Goal: Transaction & Acquisition: Purchase product/service

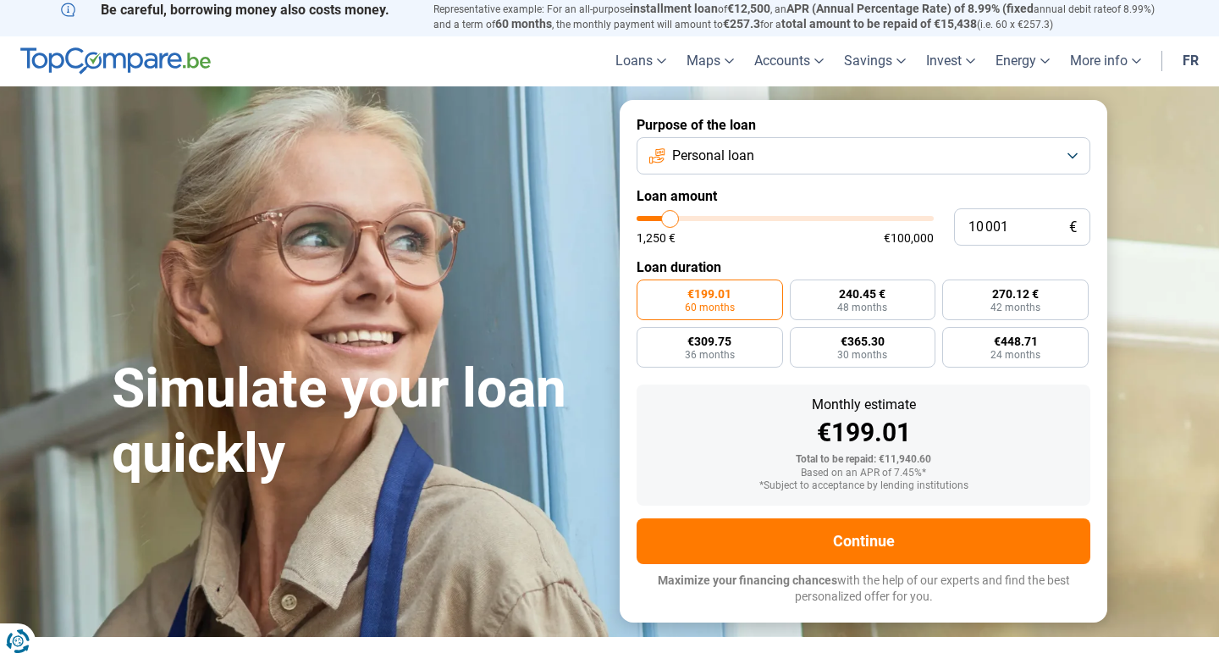
scroll to position [2, 0]
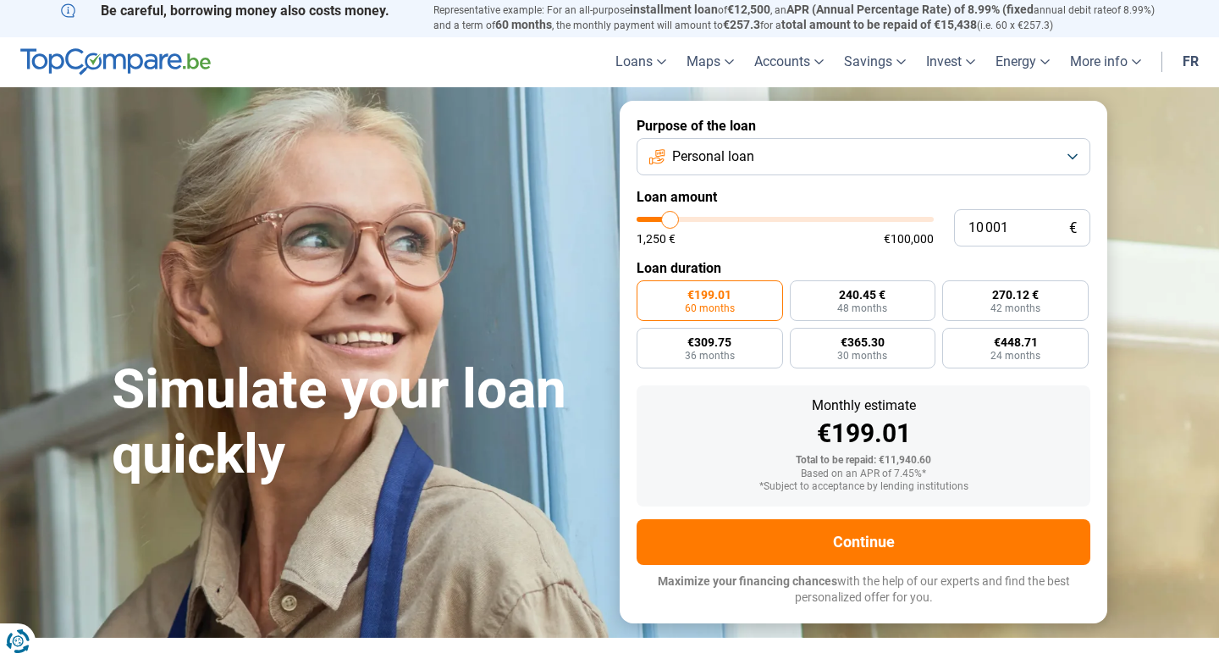
type input "8 750"
type input "8750"
type input "9 000"
type input "9000"
type input "9 500"
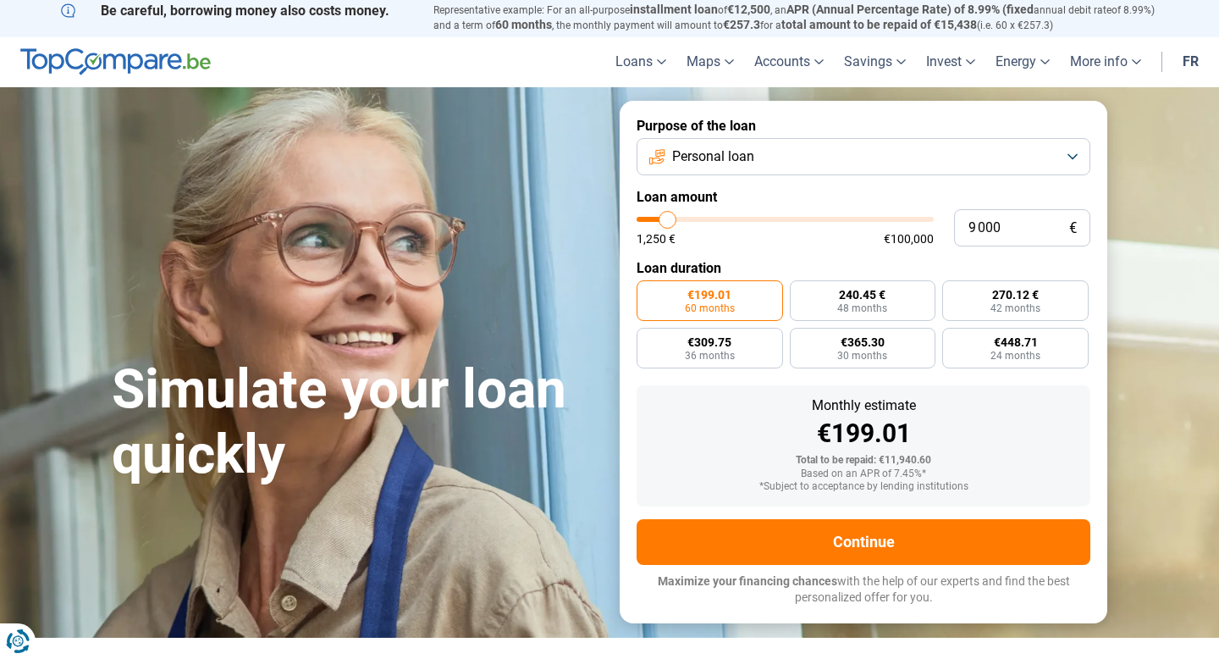
type input "9500"
type input "10 250"
type input "10250"
type input "11 250"
type input "11250"
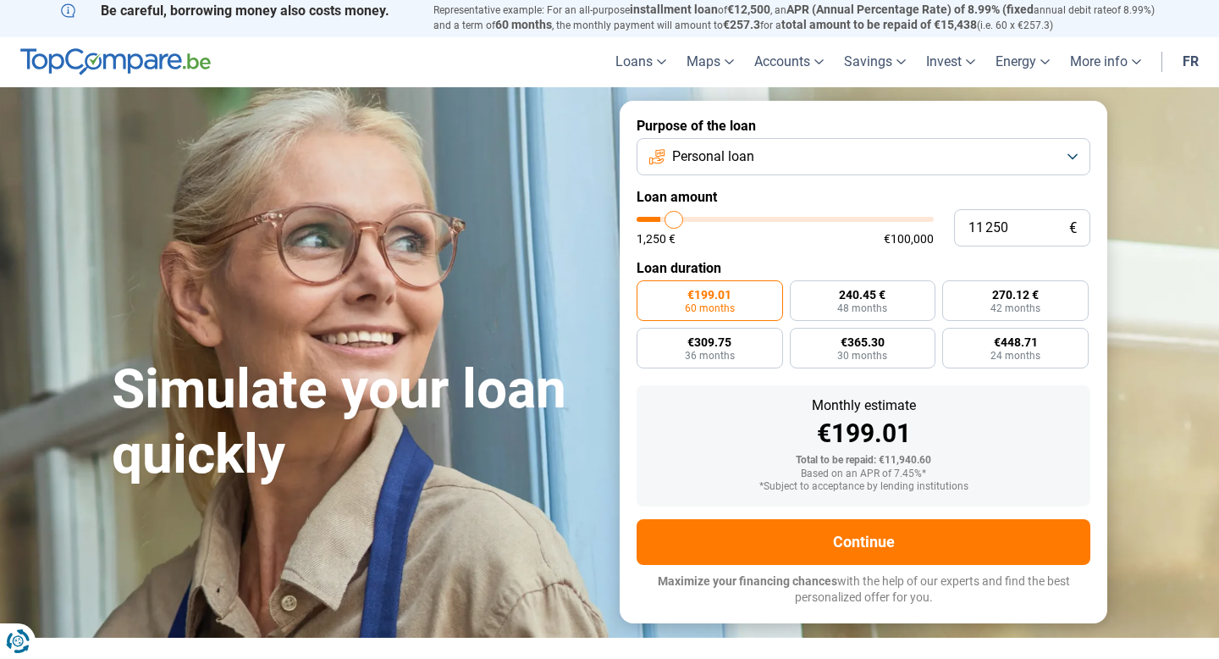
type input "12 500"
type input "12500"
type input "13 500"
type input "13500"
type input "14 250"
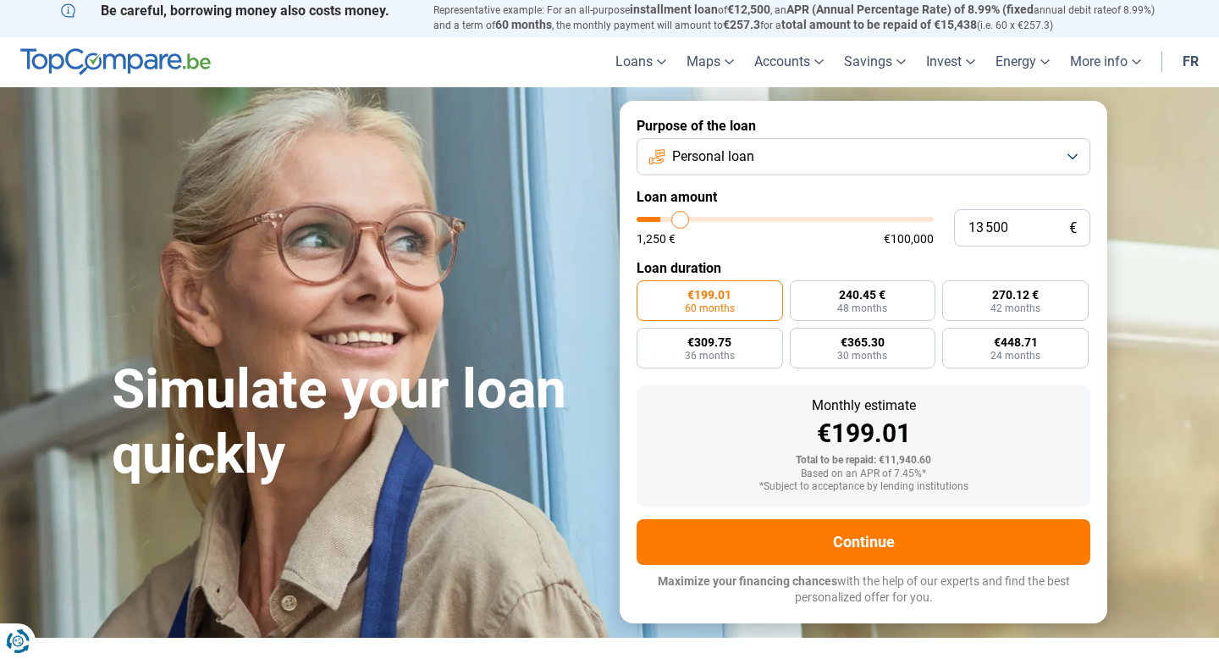
type input "14250"
type input "15 000"
type input "15000"
type input "15 250"
type input "15250"
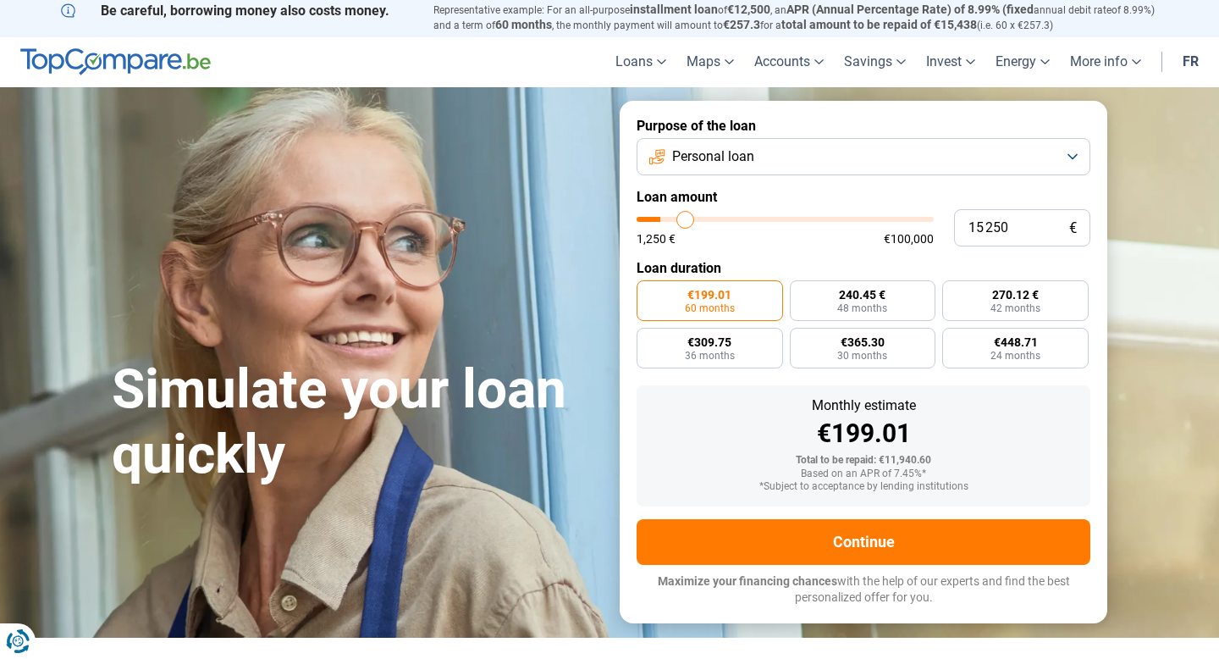
type input "15 750"
type input "15750"
type input "16 000"
type input "16000"
type input "16 250"
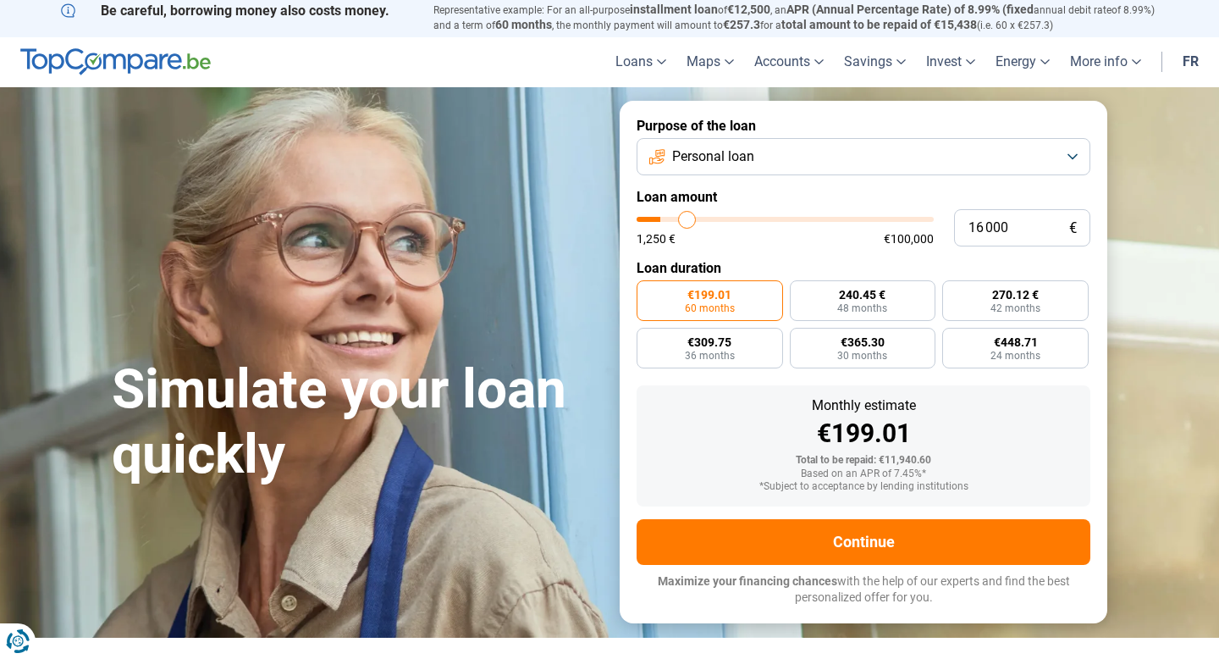
type input "16250"
type input "16 500"
type input "16500"
type input "16 750"
type input "16750"
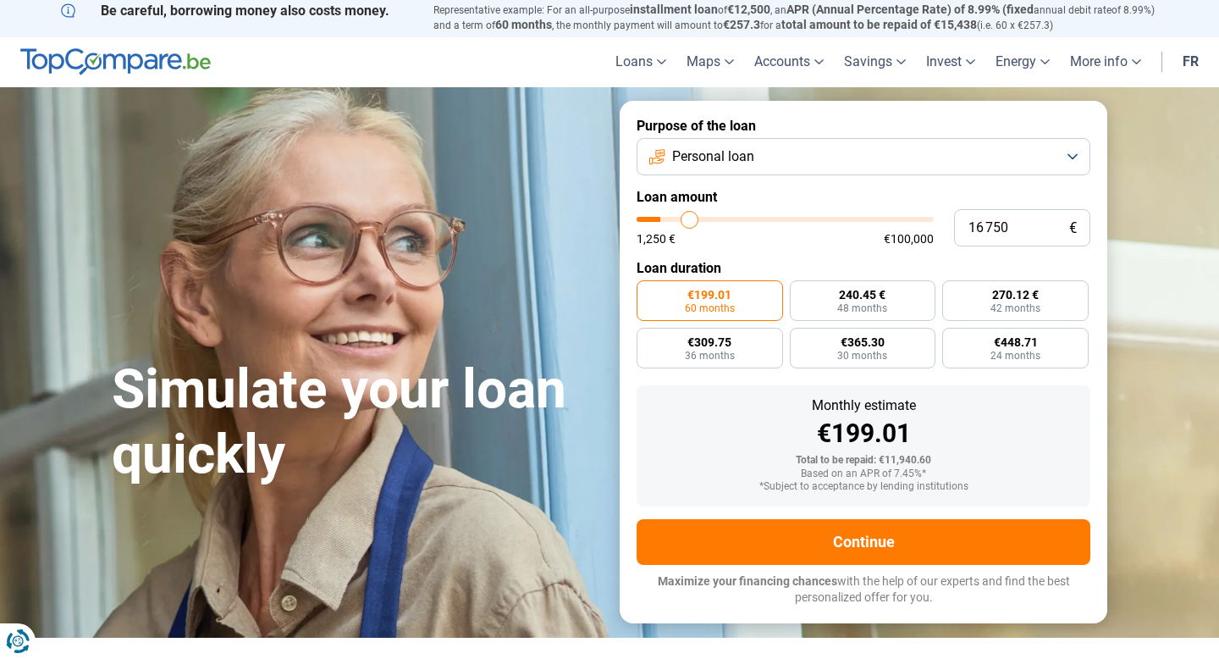
type input "17 000"
type input "17000"
type input "17 500"
type input "17500"
type input "17 750"
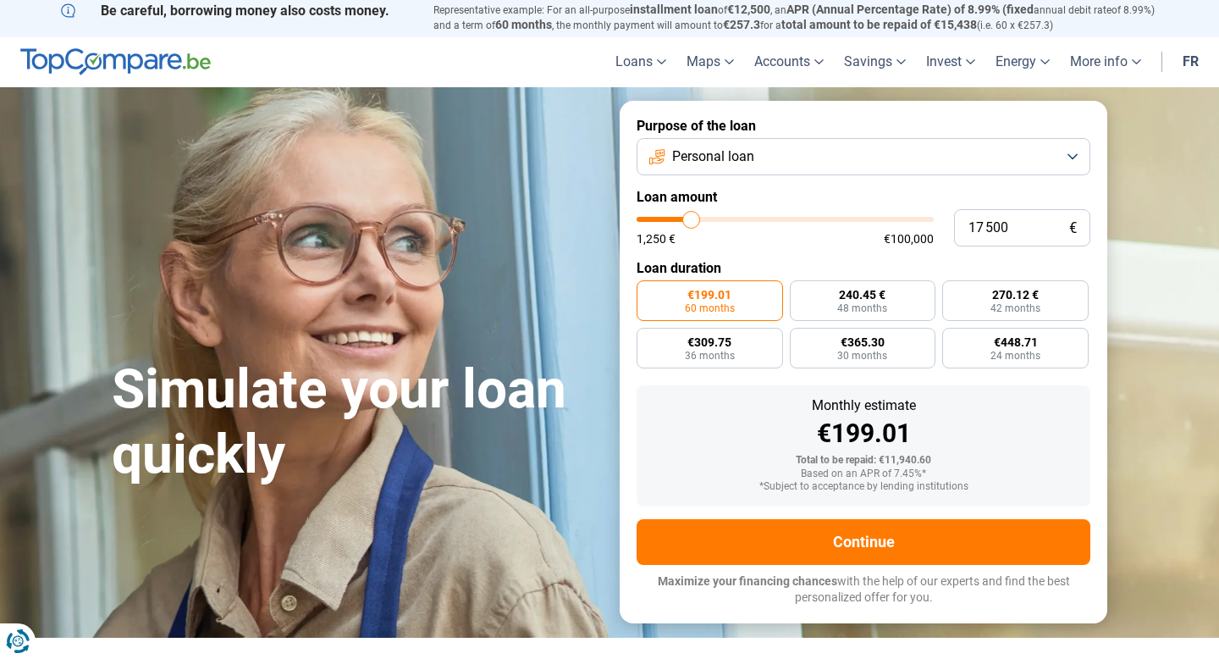
type input "17750"
type input "18 000"
type input "18000"
type input "18 500"
type input "18500"
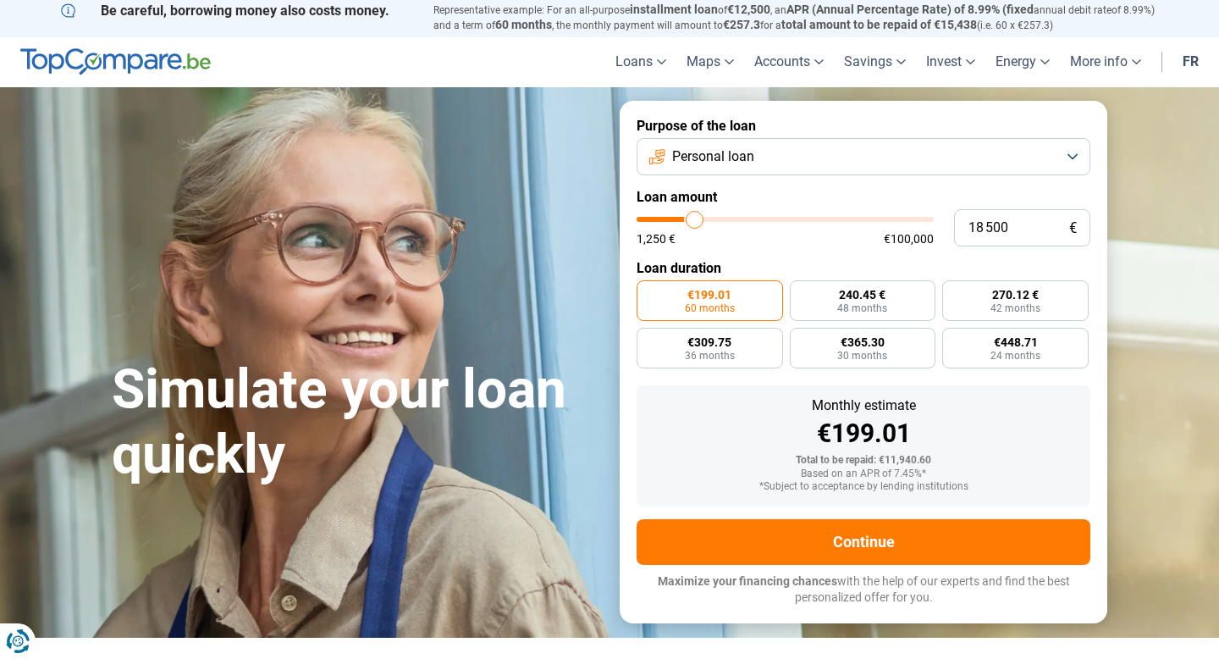
type input "18 750"
type input "18750"
type input "19 000"
type input "19000"
type input "19 250"
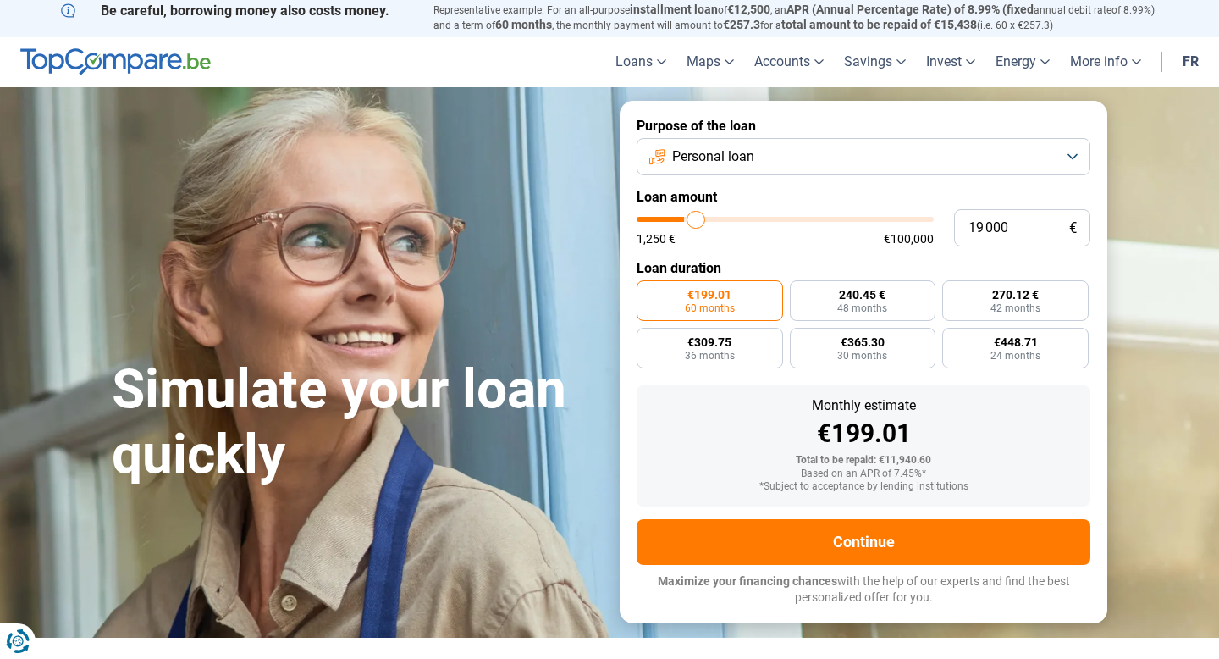
type input "19250"
type input "19 500"
type input "19500"
type input "19 750"
type input "19750"
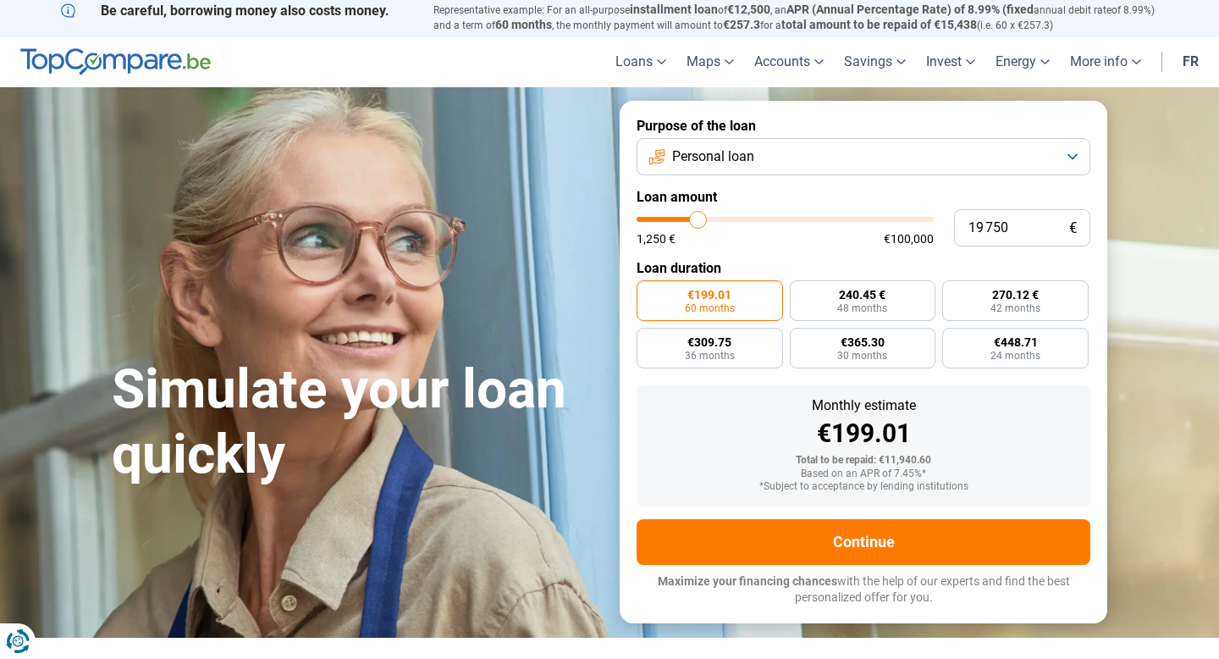
type input "20 000"
type input "20000"
type input "19 750"
type input "19750"
type input "19 500"
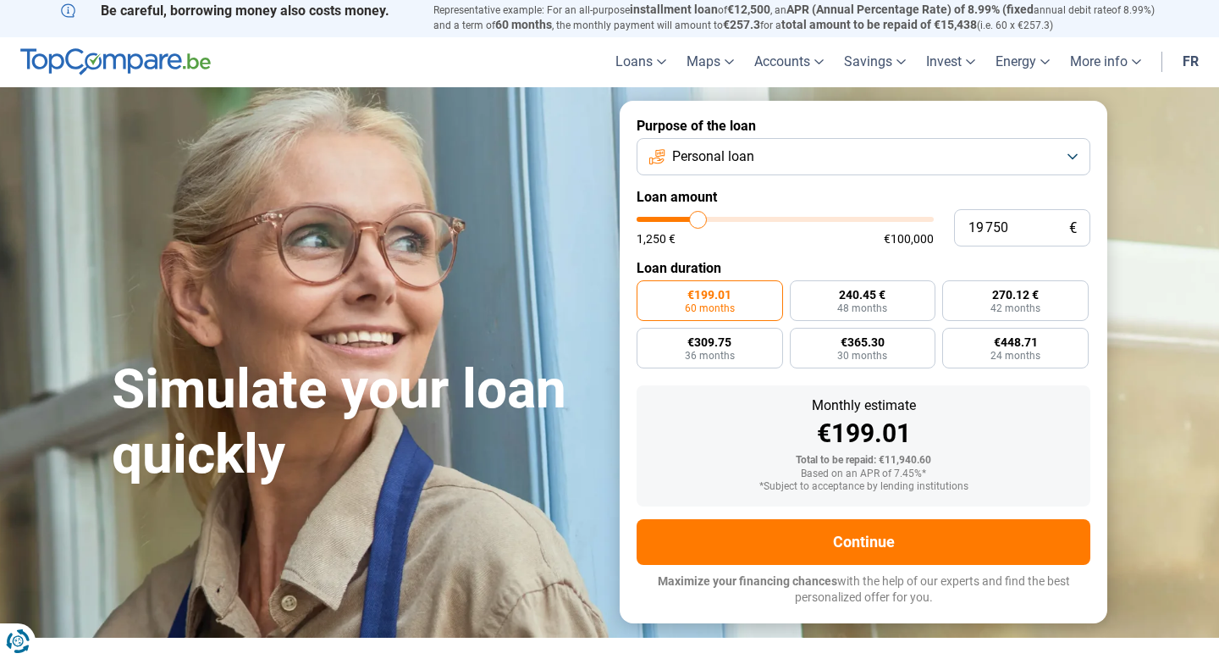
type input "19500"
type input "19 750"
type input "19750"
type input "20 000"
type input "20000"
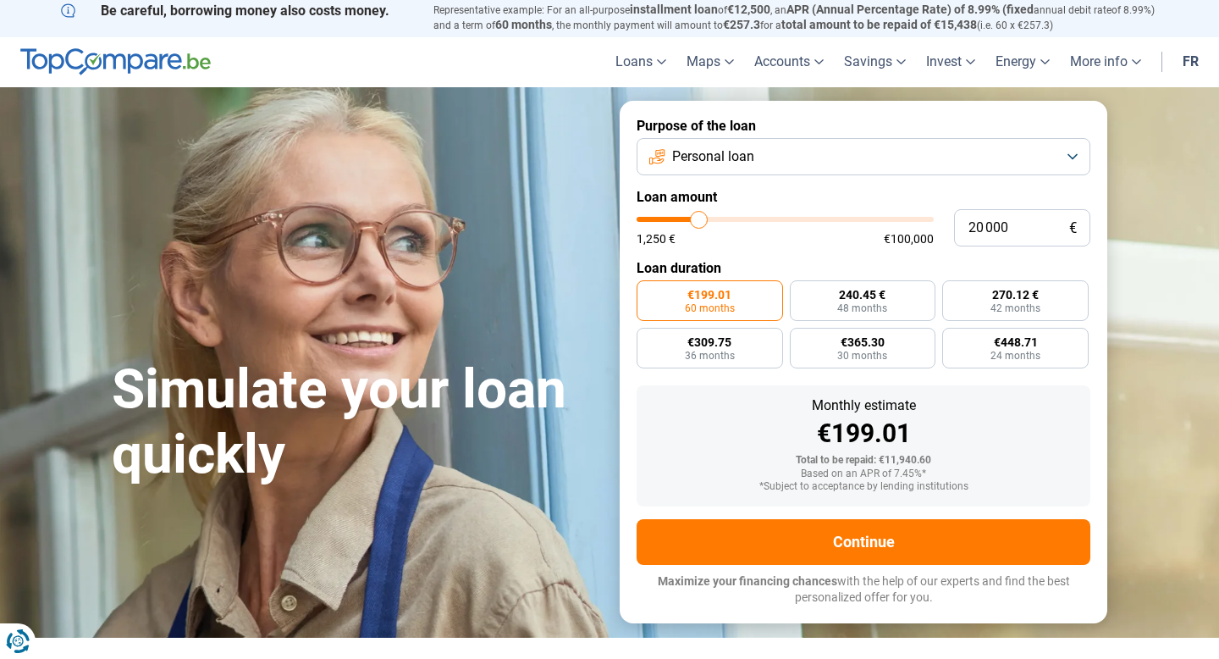
type input "20 250"
type input "20250"
type input "20 750"
type input "20750"
type input "22 750"
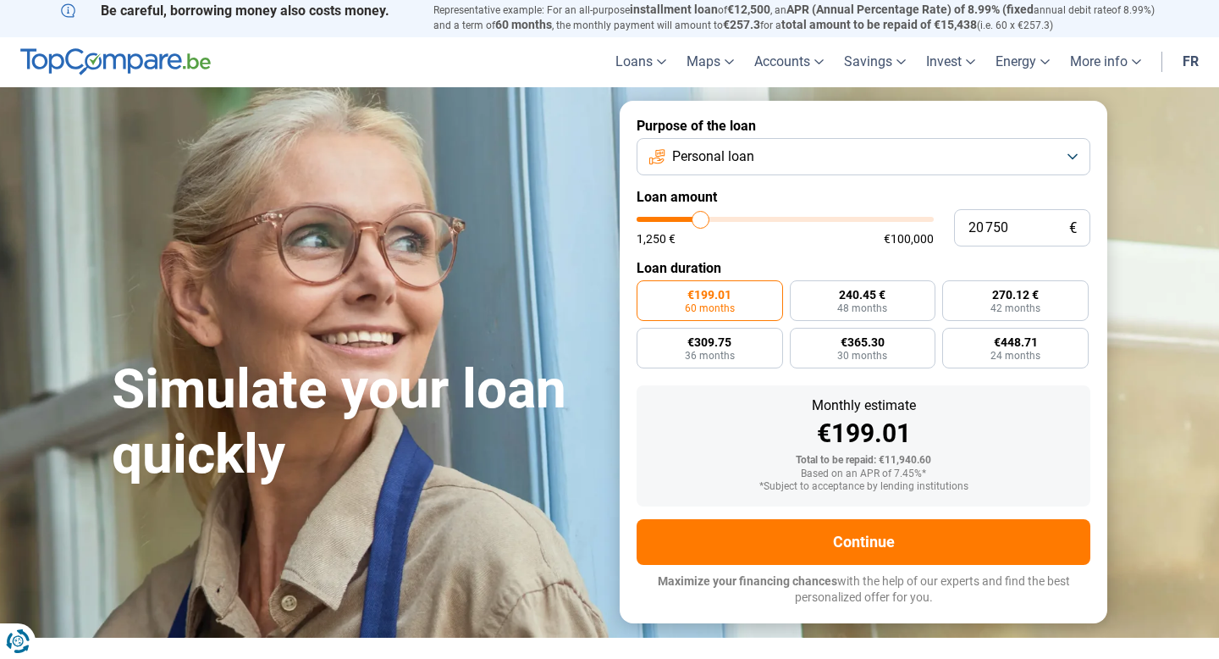
type input "22750"
type input "23 500"
type input "23500"
type input "23 750"
type input "23750"
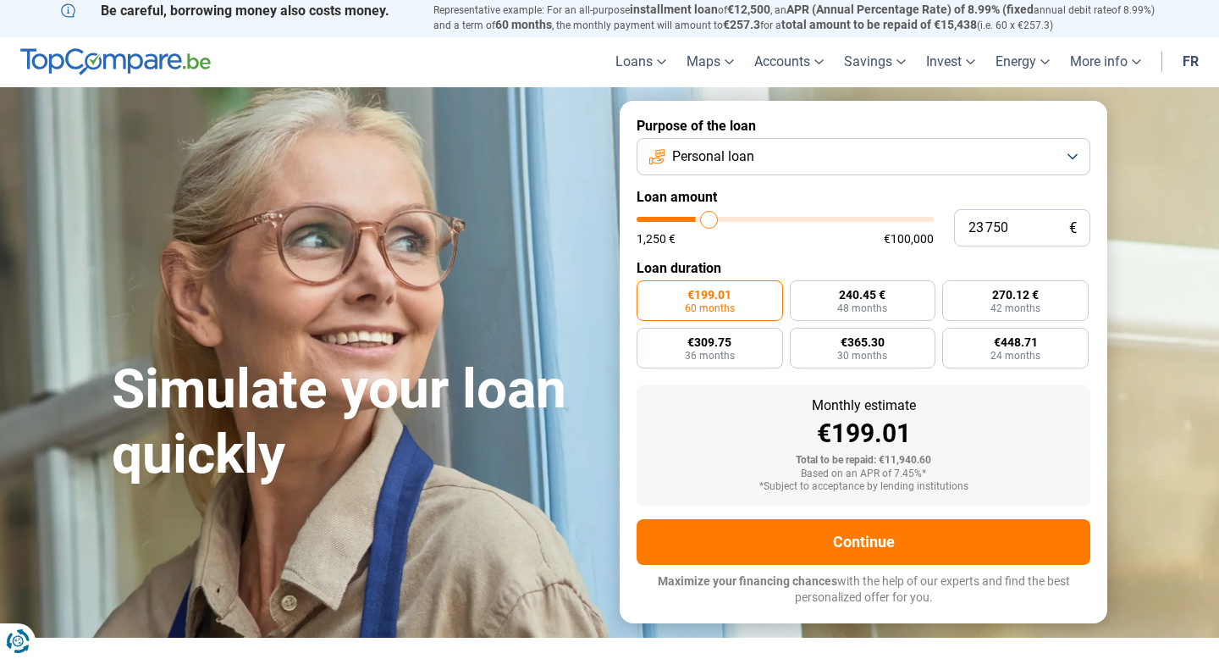
type input "24 250"
type input "24250"
type input "24 750"
type input "24750"
type input "25 250"
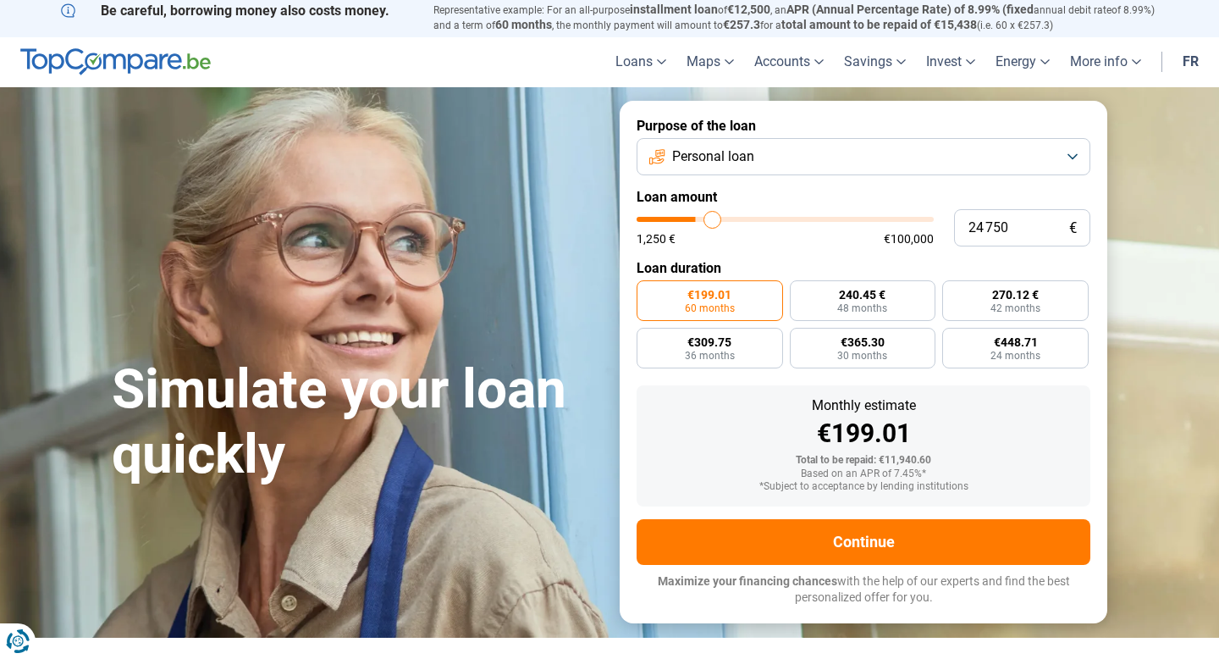
type input "25250"
type input "25 750"
type input "25750"
type input "26 250"
type input "26250"
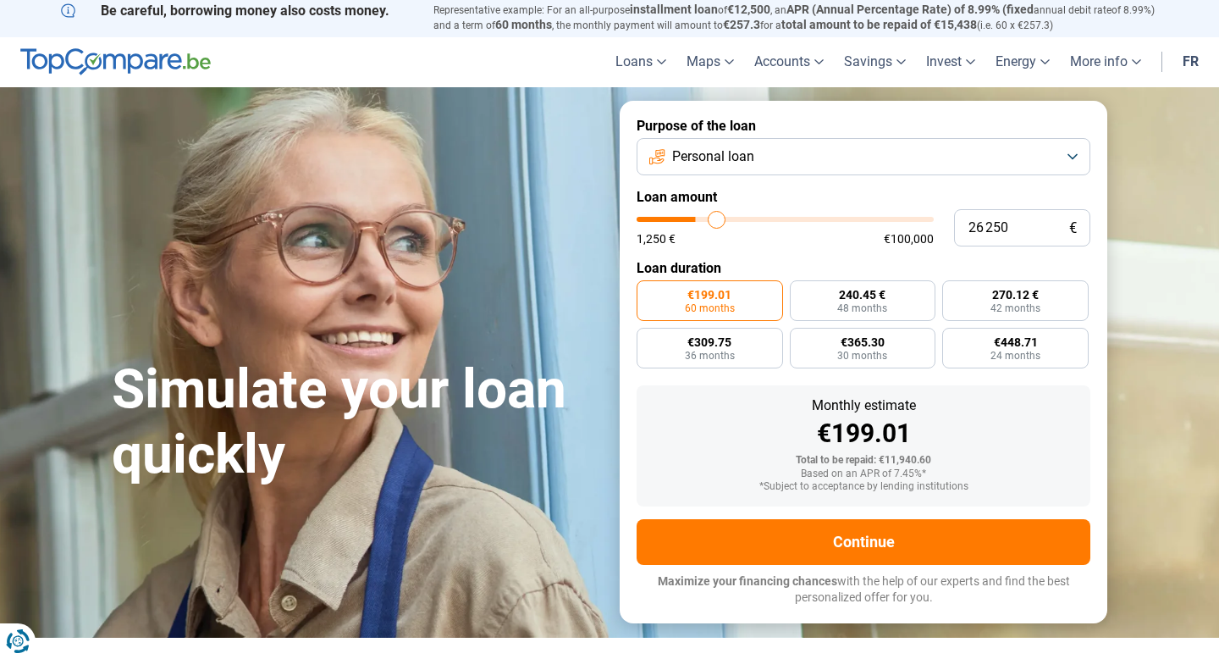
type input "26 750"
type input "26750"
type input "27 500"
type input "27500"
type input "28 000"
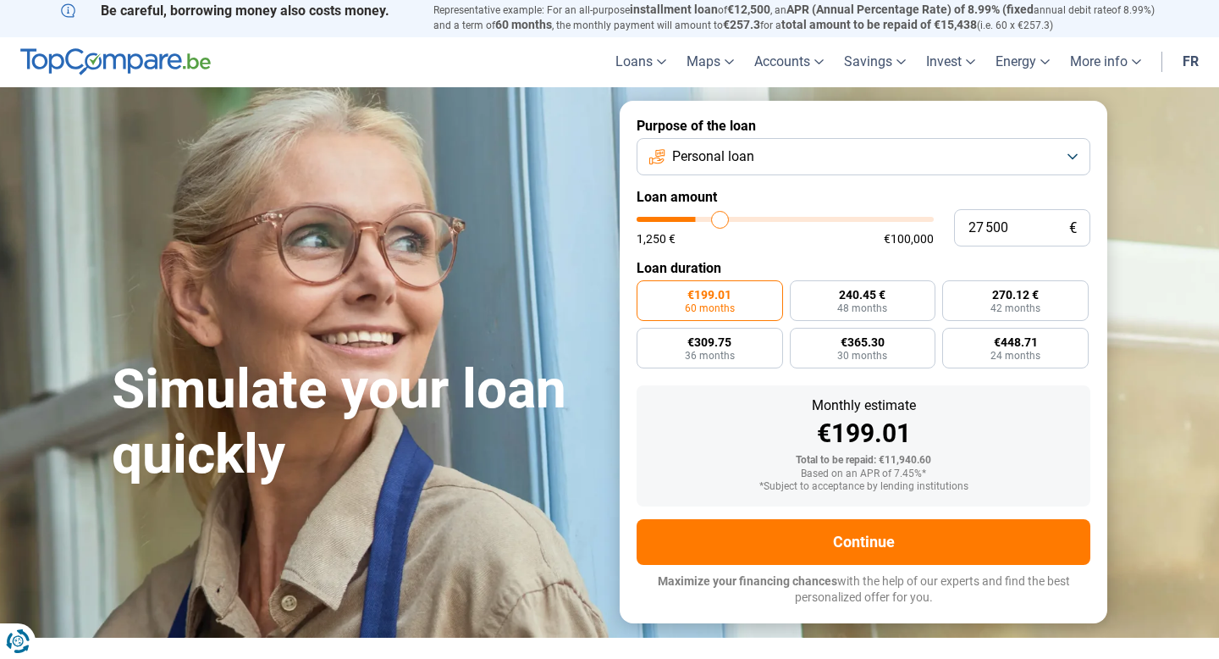
type input "28000"
type input "28 500"
type input "28500"
type input "29 250"
type input "29250"
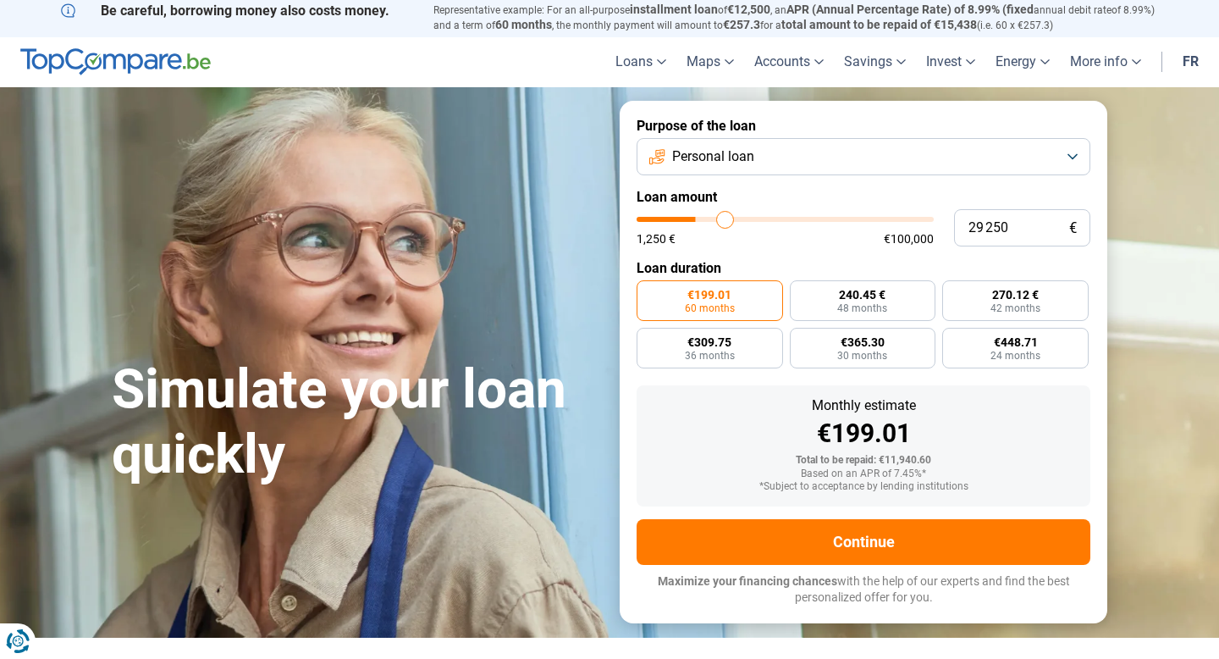
type input "29 750"
type input "29750"
type input "30 500"
type input "30500"
type input "31 000"
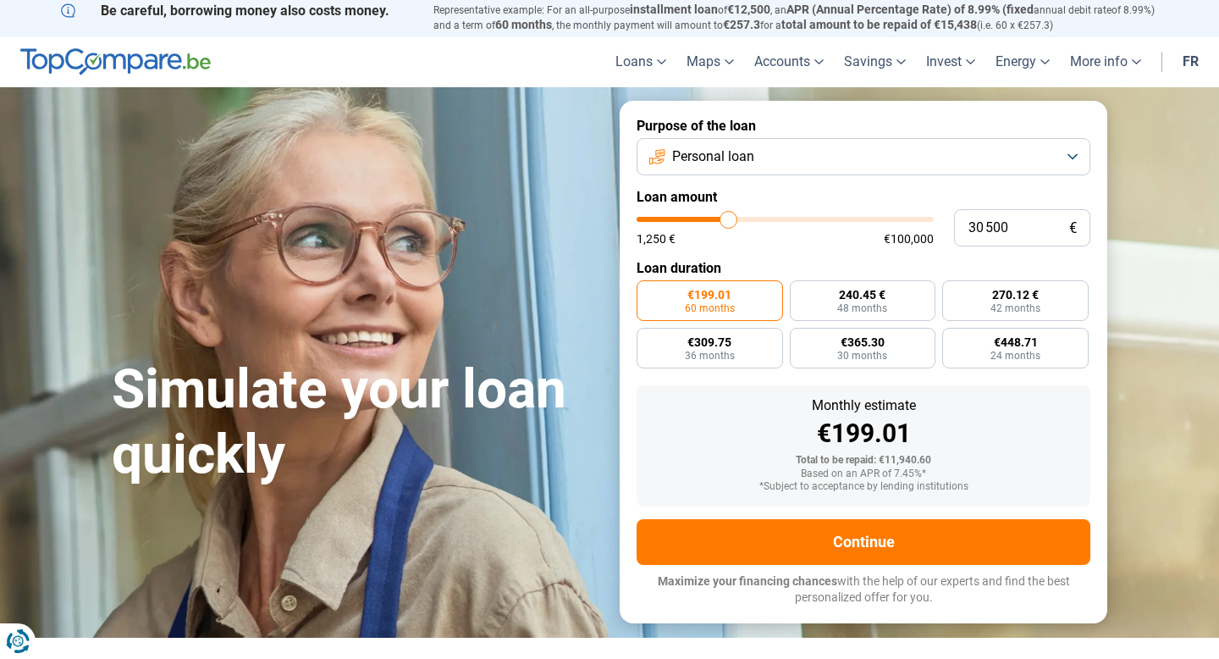
type input "31000"
type input "31 750"
type input "31750"
type input "32 250"
type input "32250"
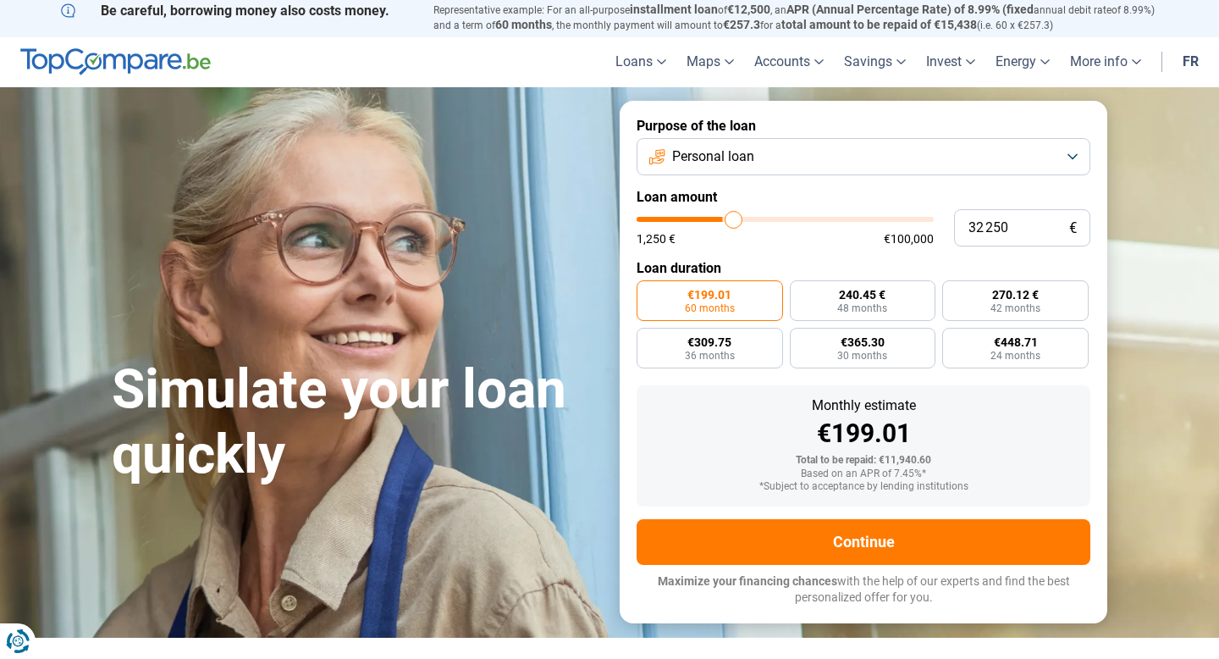
type input "32 750"
type input "32750"
type input "33 250"
type input "33250"
type input "33 750"
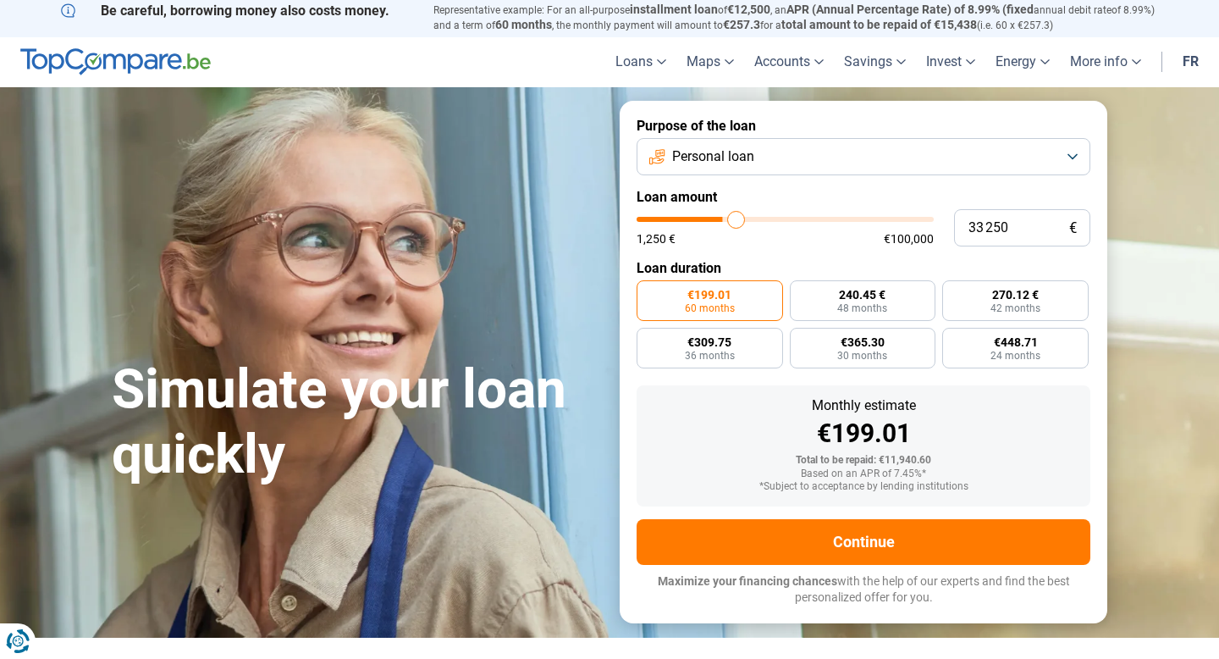
type input "33750"
type input "34 250"
type input "34250"
type input "34 750"
type input "34750"
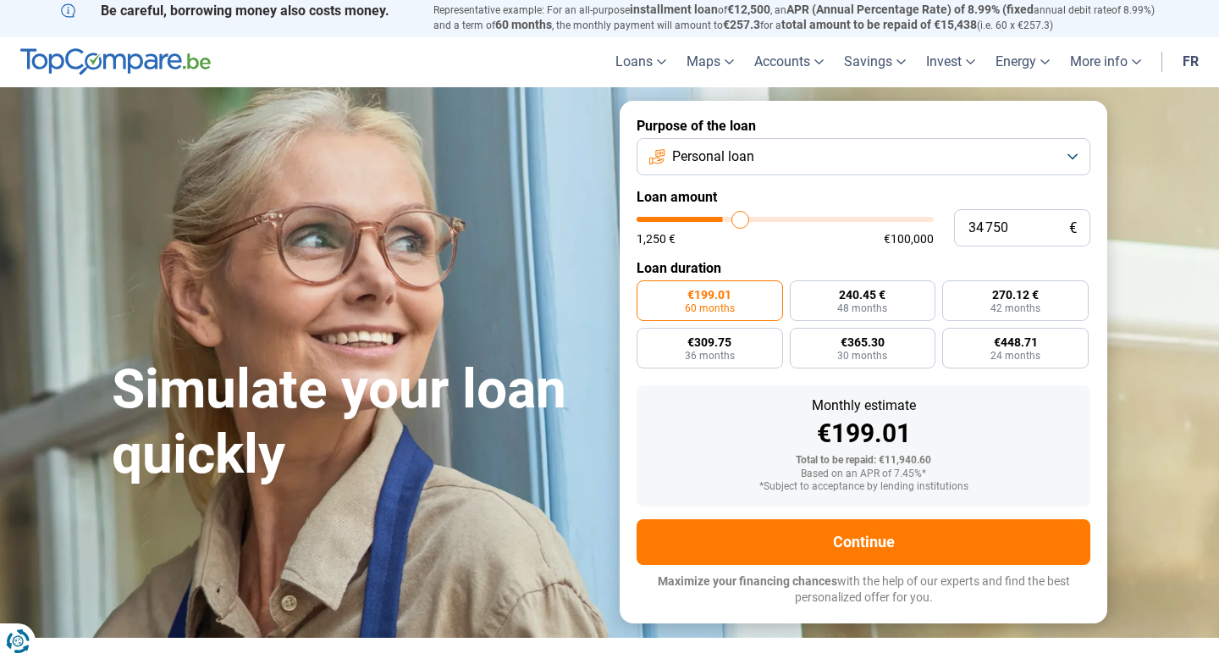
type input "35 250"
type input "35250"
type input "35 500"
type input "35500"
type input "36 000"
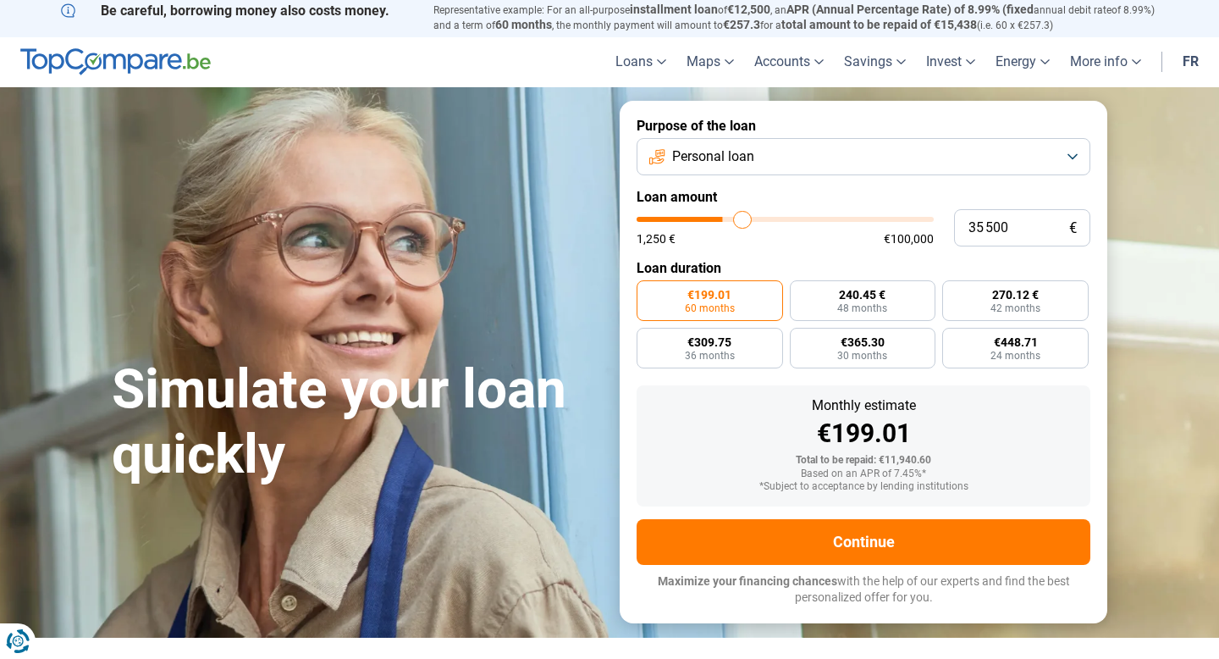
type input "36000"
type input "36 250"
type input "36250"
type input "36 500"
type input "36500"
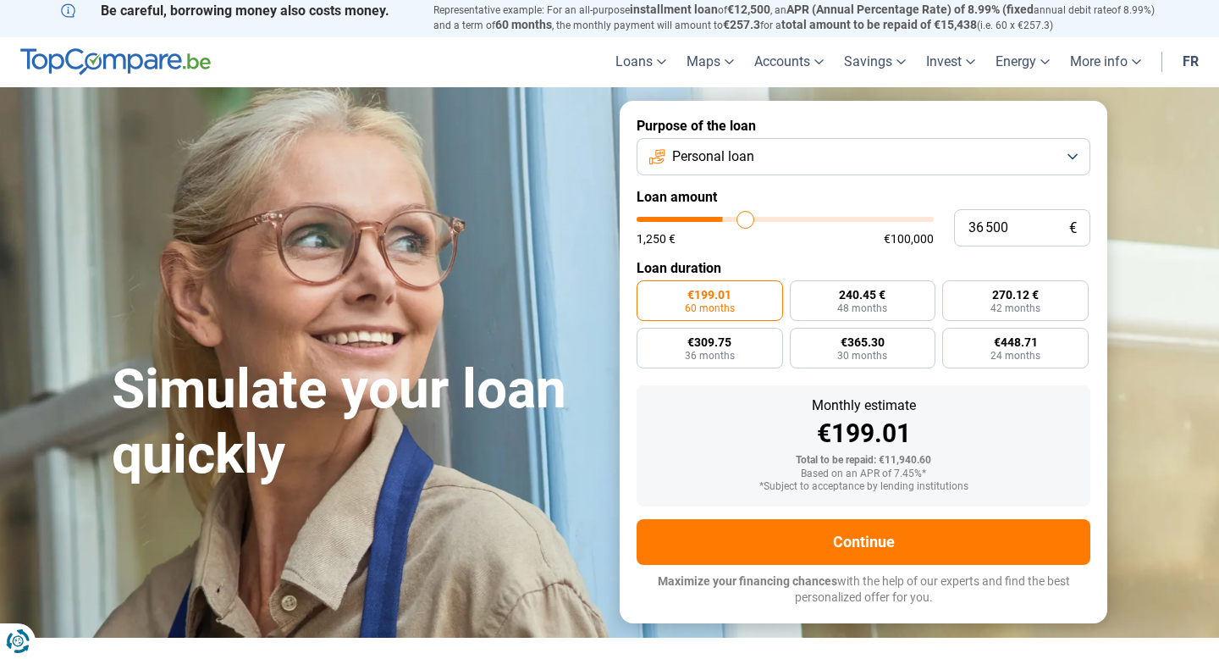
type input "36 750"
type input "36750"
type input "37 000"
type input "37000"
type input "37 250"
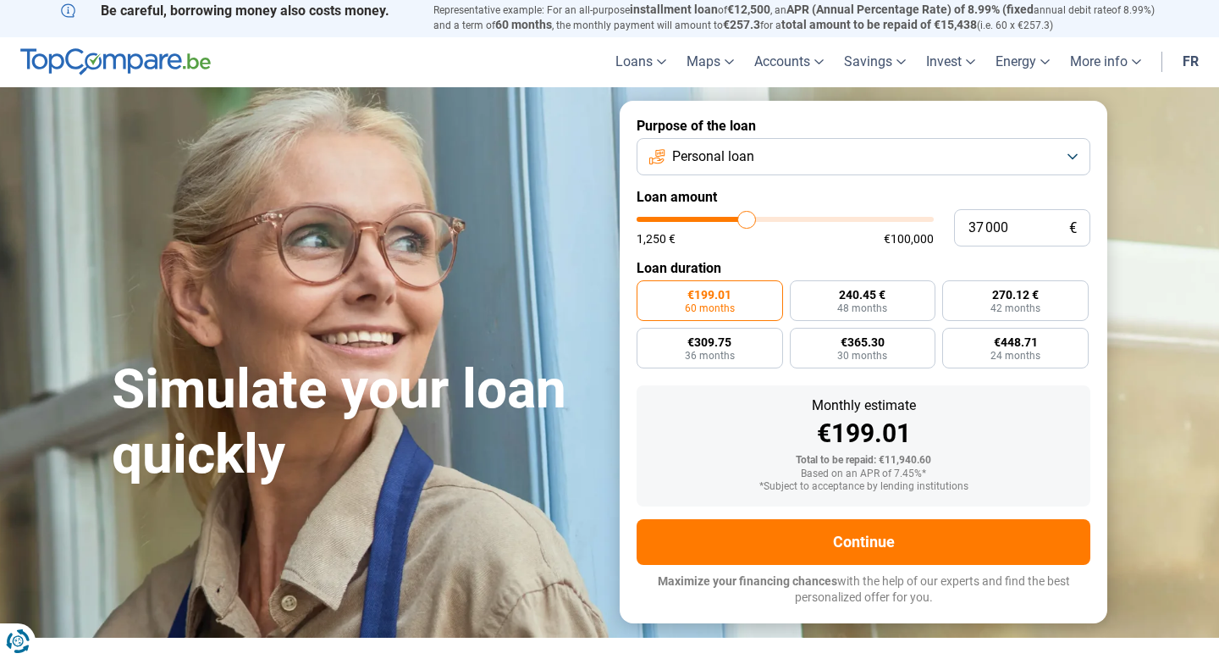
type input "37250"
type input "37 500"
type input "37500"
type input "37 750"
type input "37750"
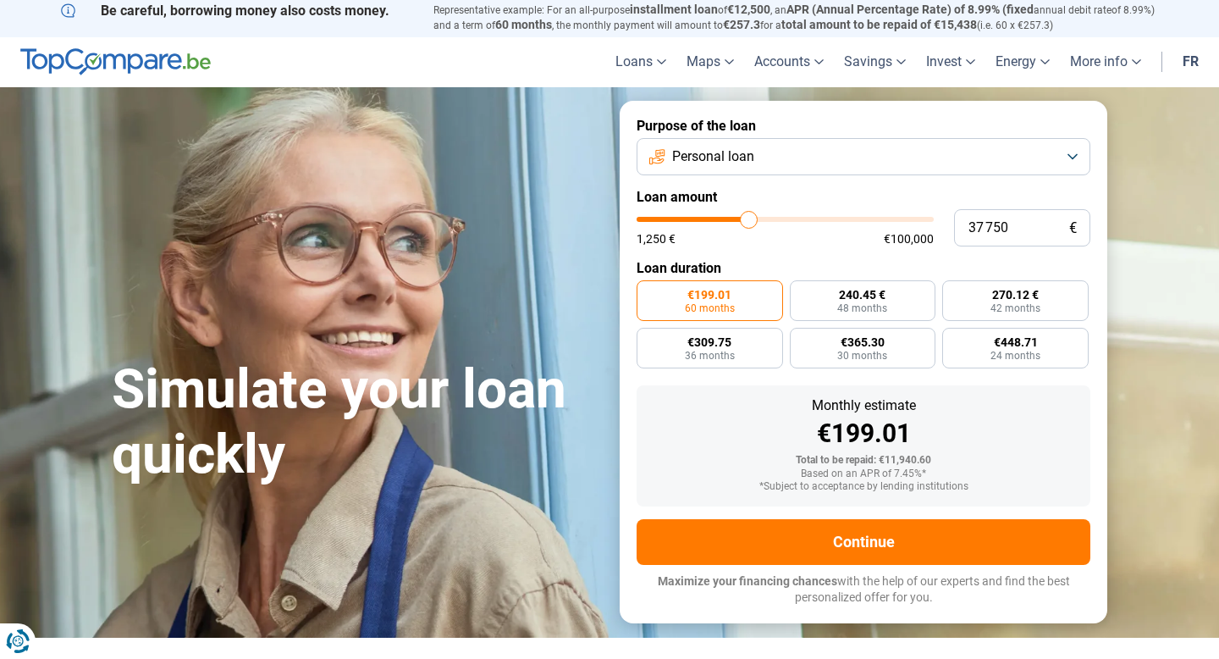
type input "38 000"
type input "38000"
type input "38 250"
type input "38250"
type input "38 500"
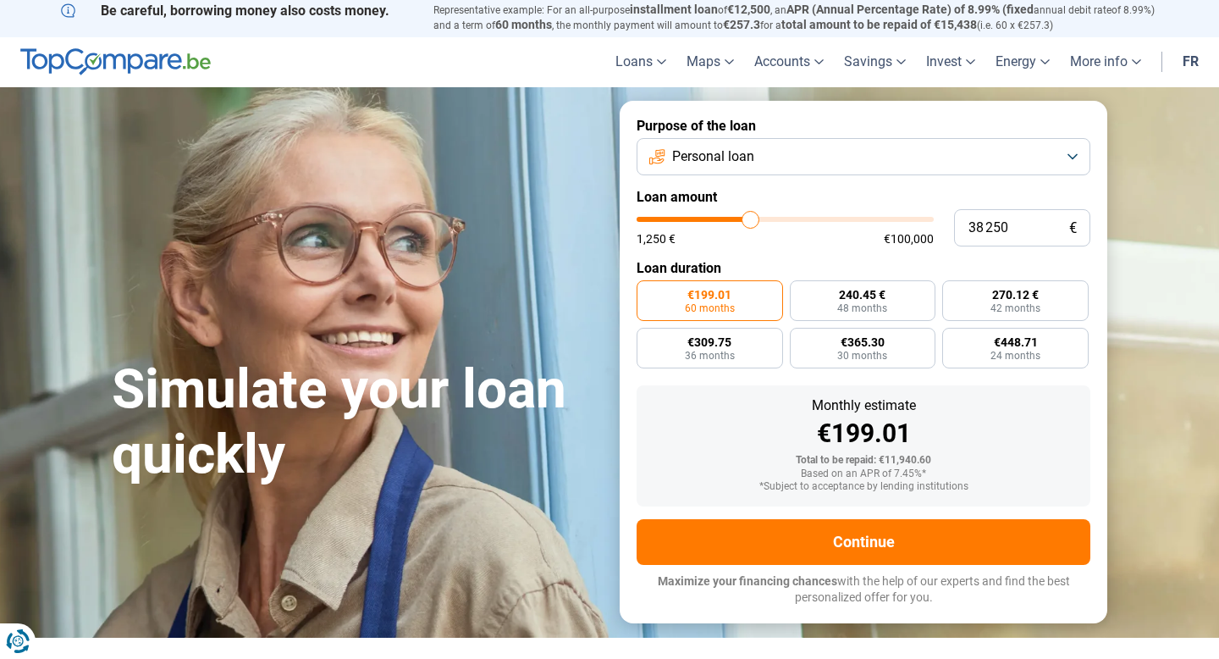
type input "38500"
type input "38 750"
type input "38750"
type input "39 000"
type input "39000"
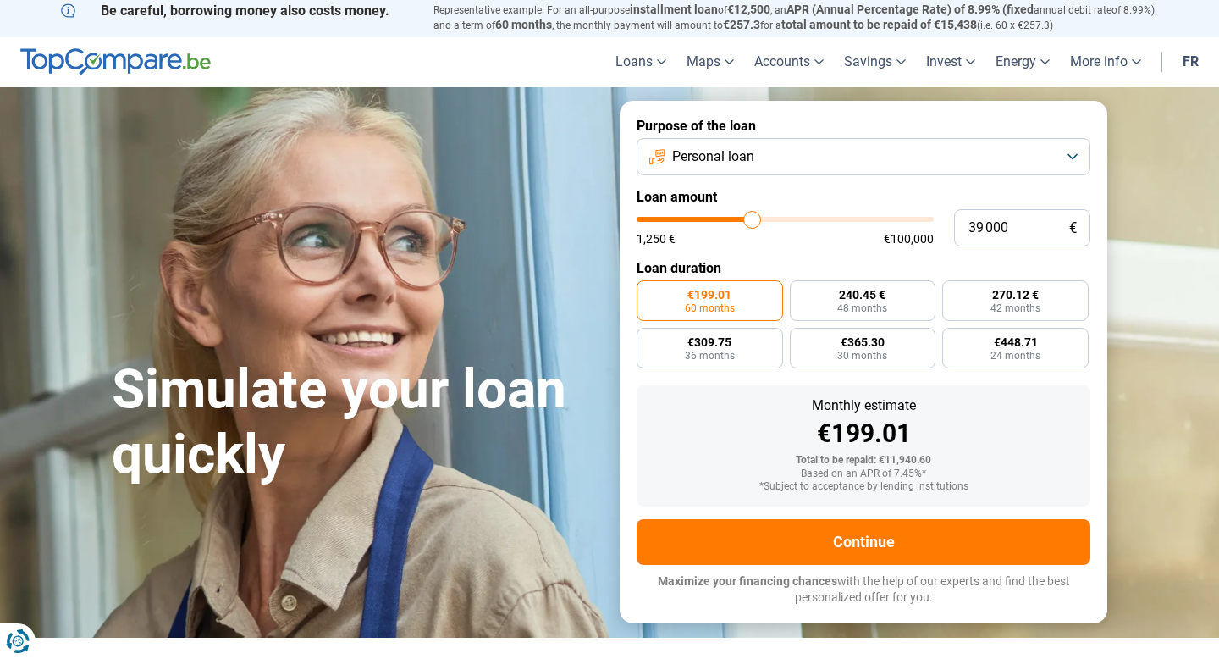
type input "39 250"
type input "39250"
type input "39 500"
type input "39500"
type input "39 750"
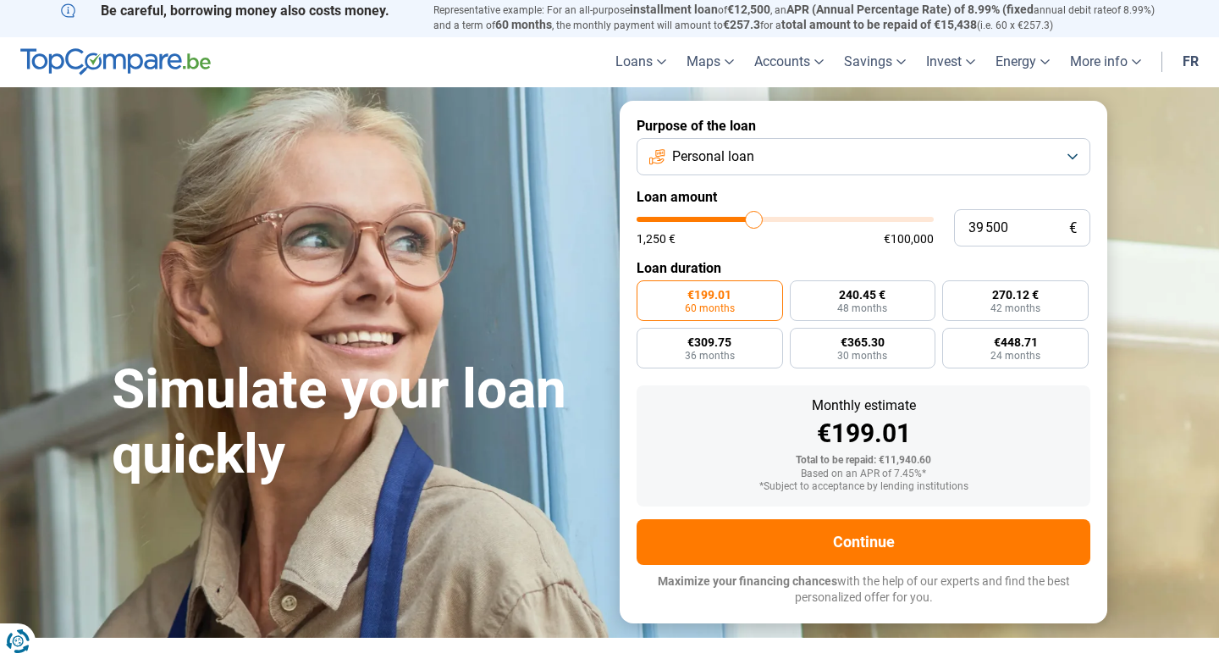
type input "39750"
type input "40 000"
type input "40000"
type input "40 250"
type input "40250"
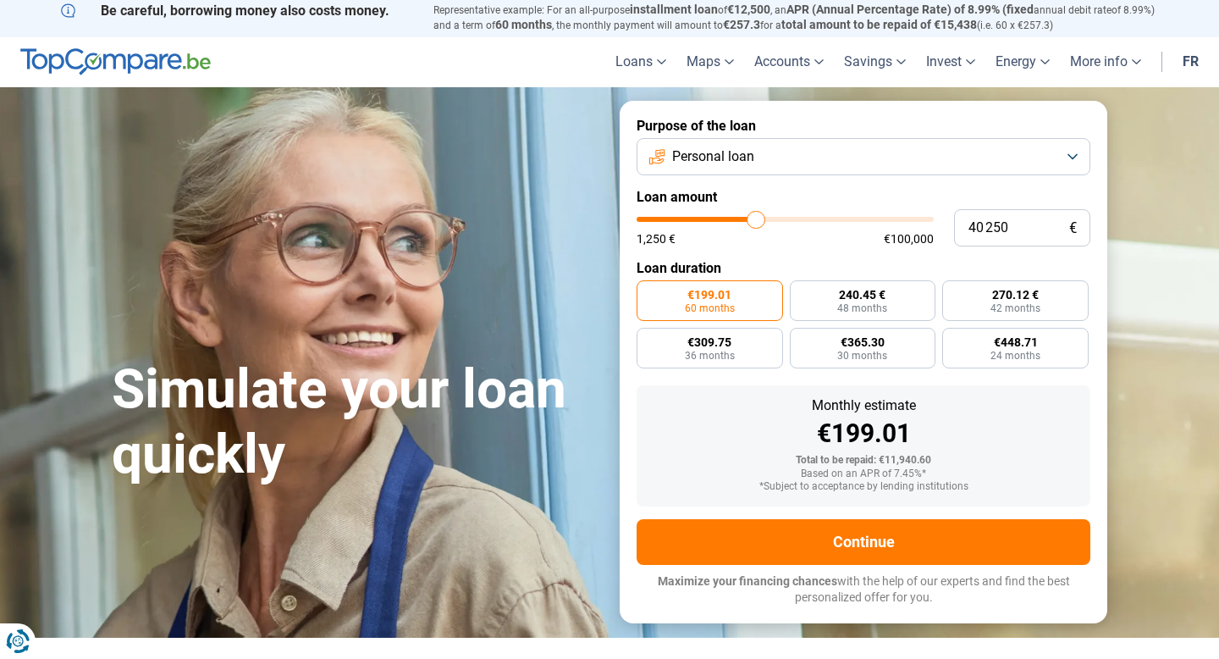
type input "40 500"
type input "40500"
type input "40 750"
type input "40750"
type input "41 000"
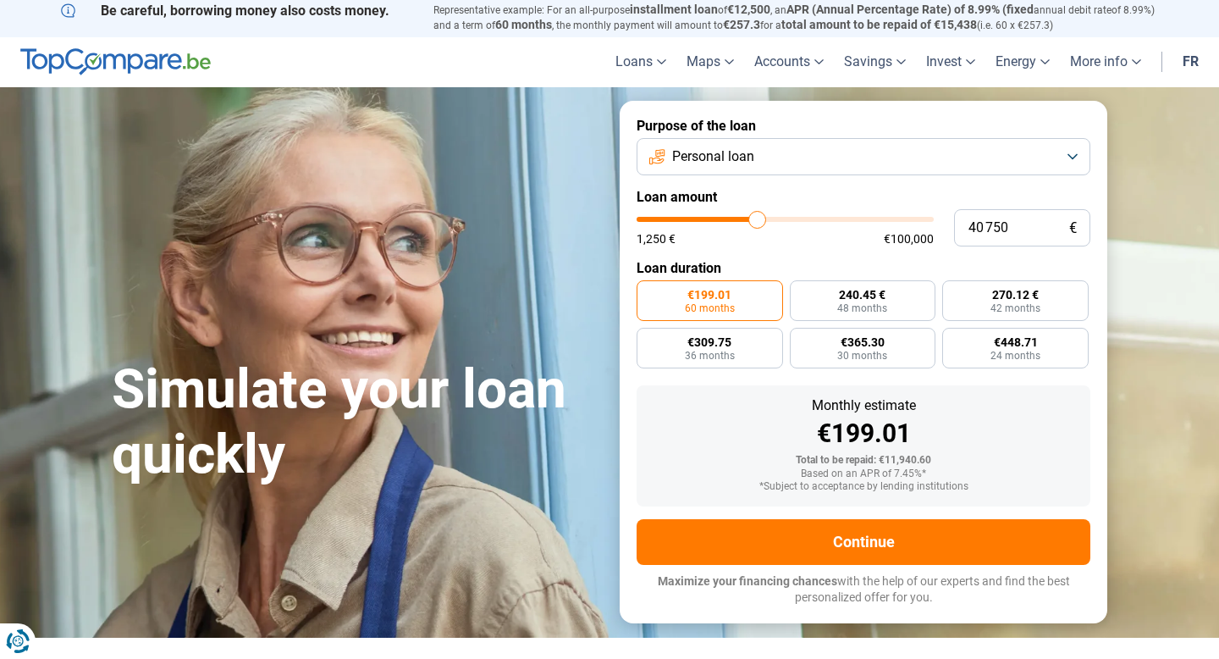
type input "41000"
type input "41 250"
type input "41250"
type input "41 500"
type input "41500"
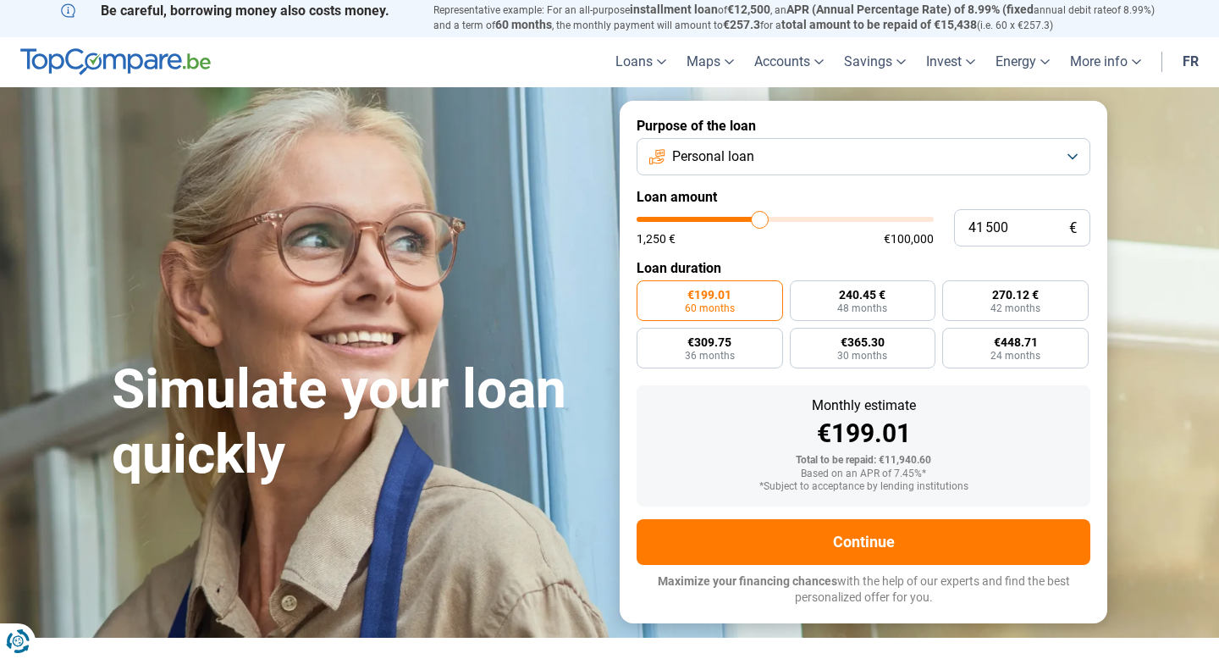
type input "41 750"
type input "41750"
type input "42 000"
type input "42000"
type input "42 250"
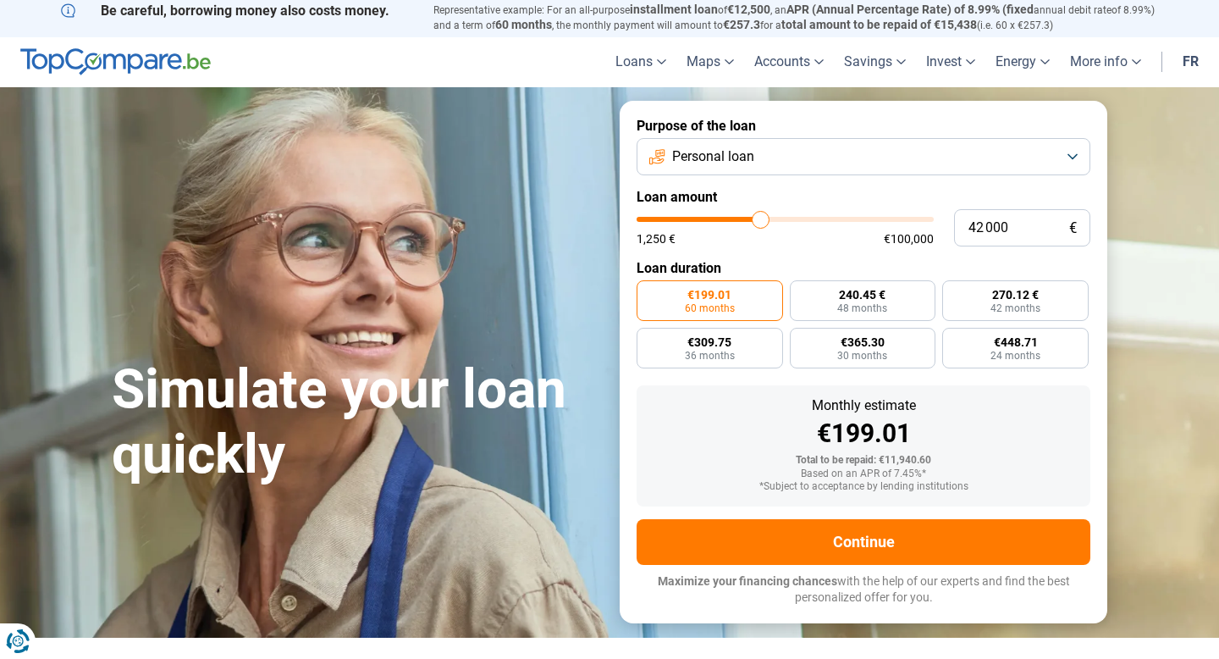
type input "42250"
type input "42 500"
type input "42500"
type input "42 750"
type input "42750"
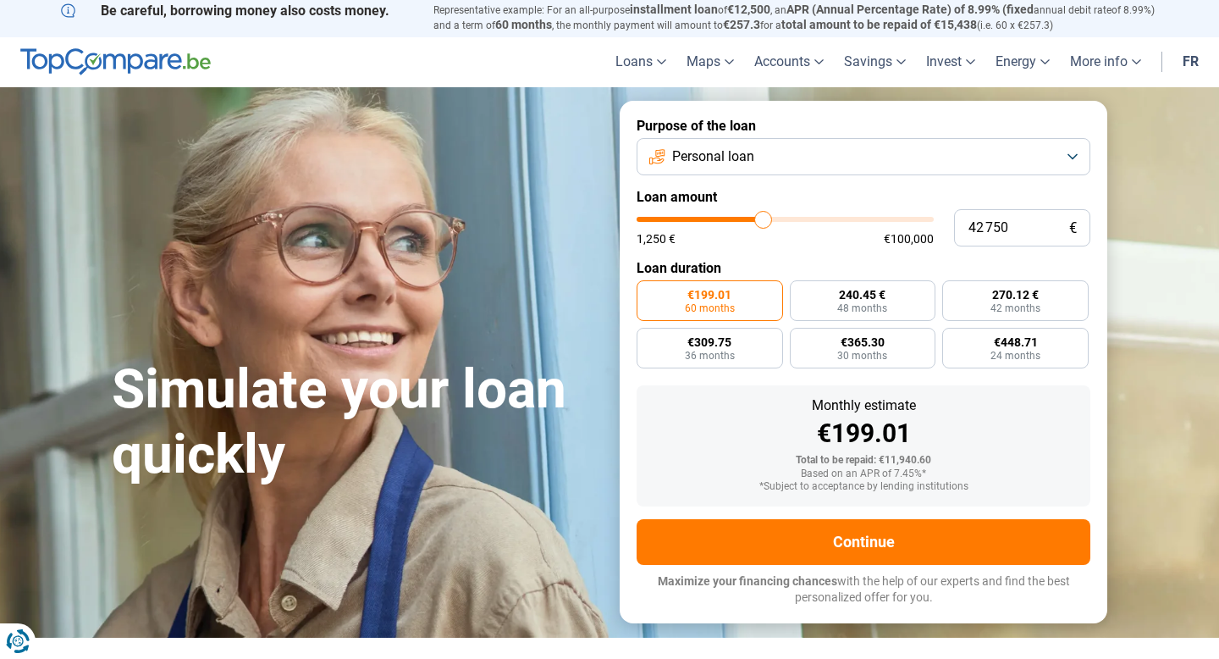
type input "43 000"
type input "43000"
type input "43 250"
type input "43250"
type input "43 500"
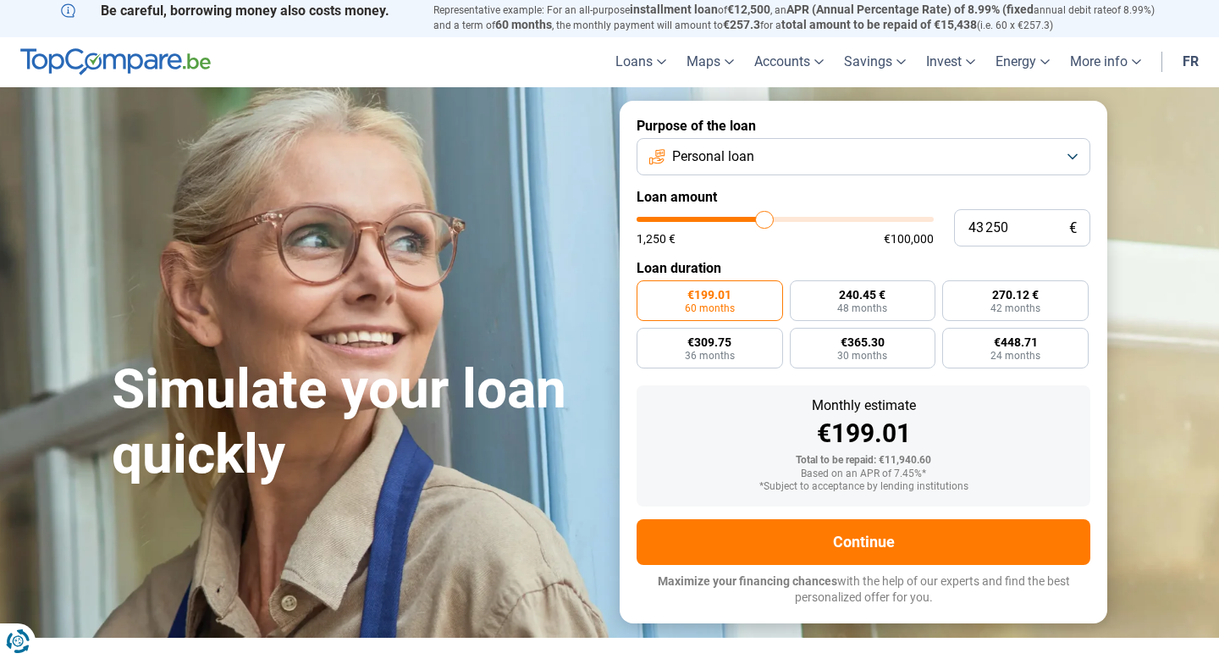
type input "43500"
type input "43 750"
type input "43750"
type input "44 000"
type input "44000"
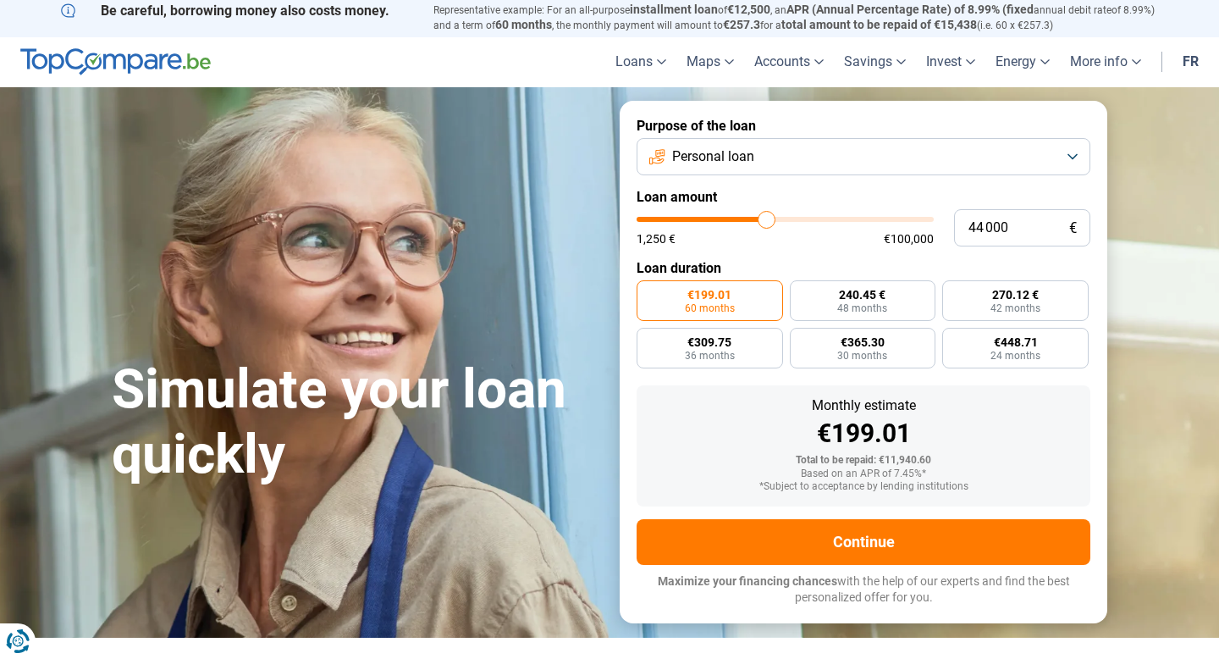
type input "44 250"
type input "44250"
type input "44 500"
type input "44500"
type input "44 750"
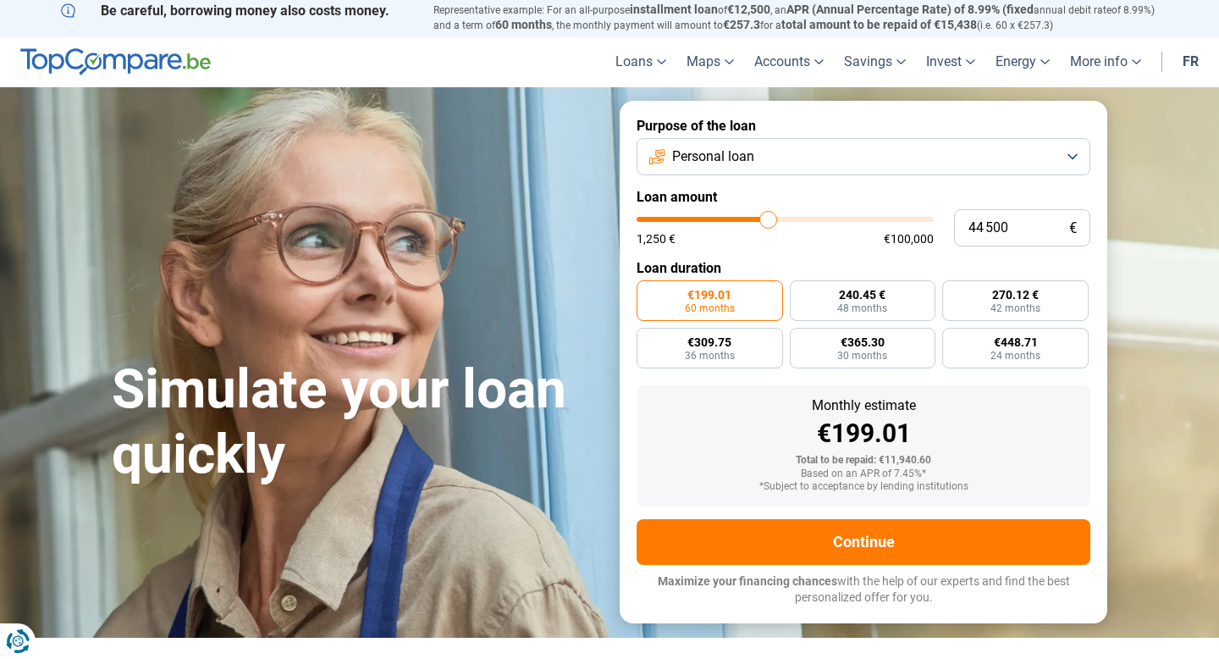
type input "44750"
type input "45 000"
type input "45000"
type input "45 250"
type input "45250"
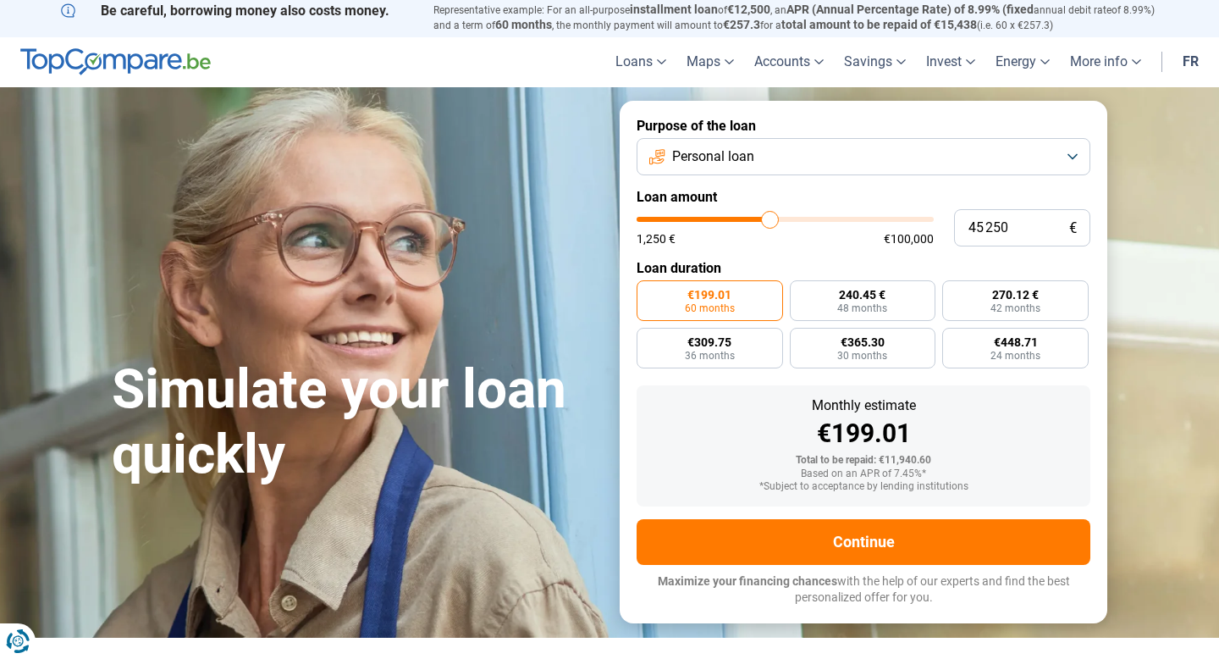
type input "44 750"
type input "44750"
type input "44 500"
type input "44500"
type input "44 250"
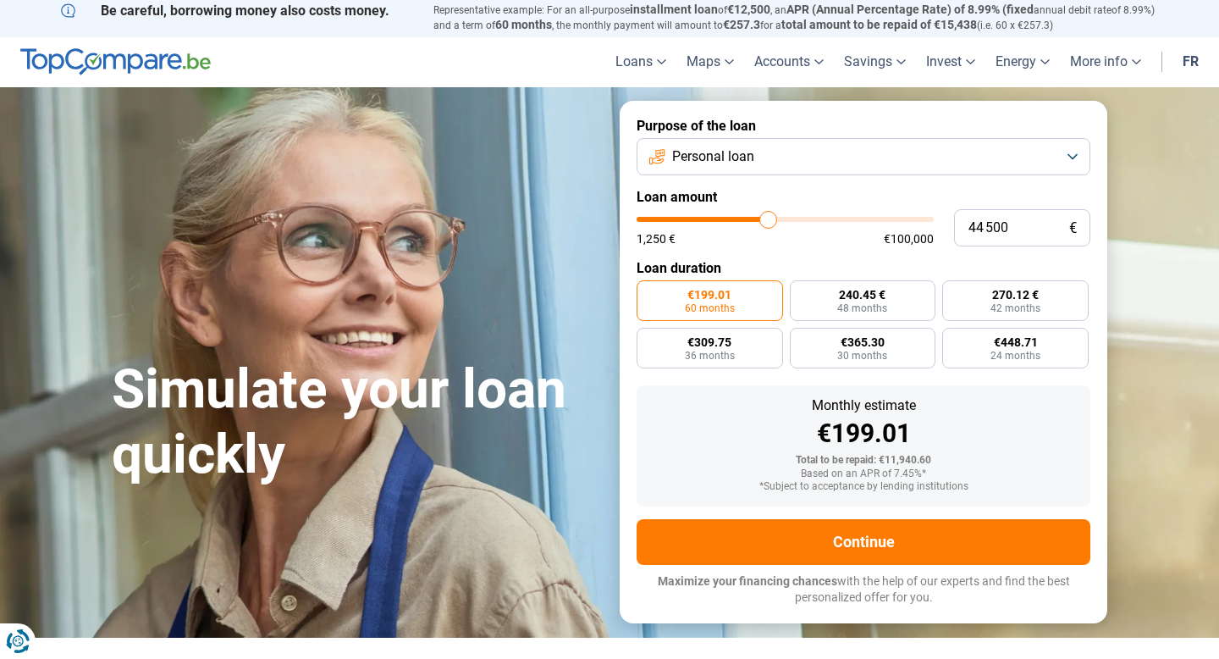
type input "44250"
type input "43 750"
type input "43750"
type input "43 250"
type input "43250"
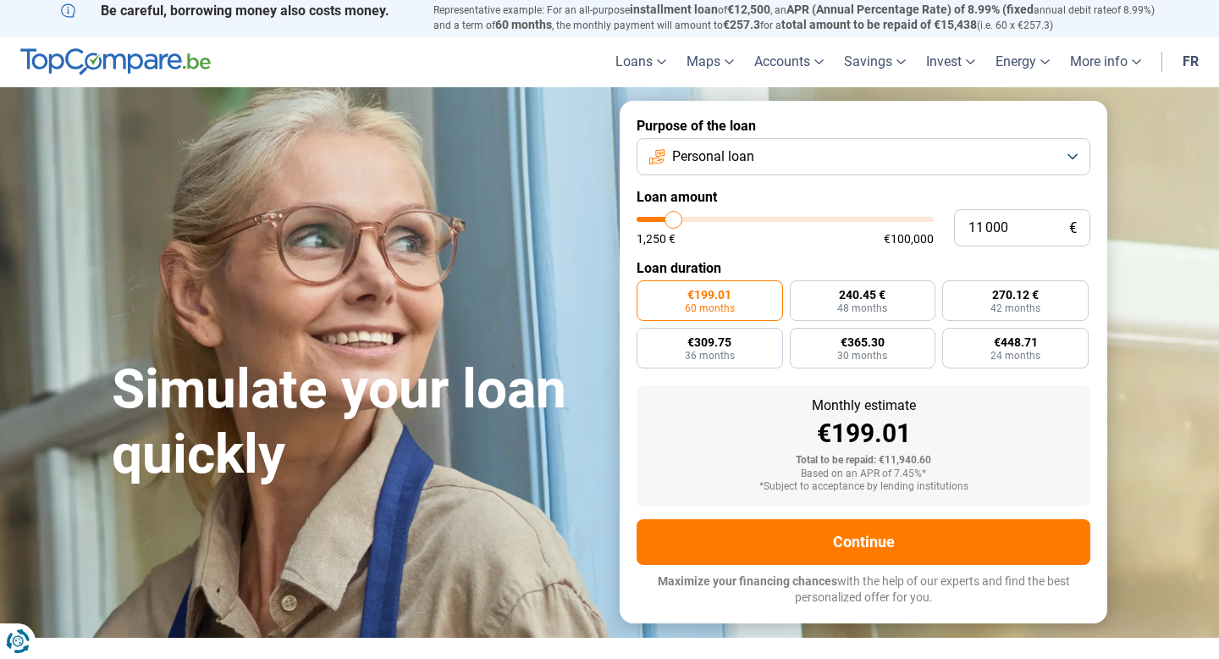
click at [673, 218] on input "range" at bounding box center [785, 219] width 297 height 5
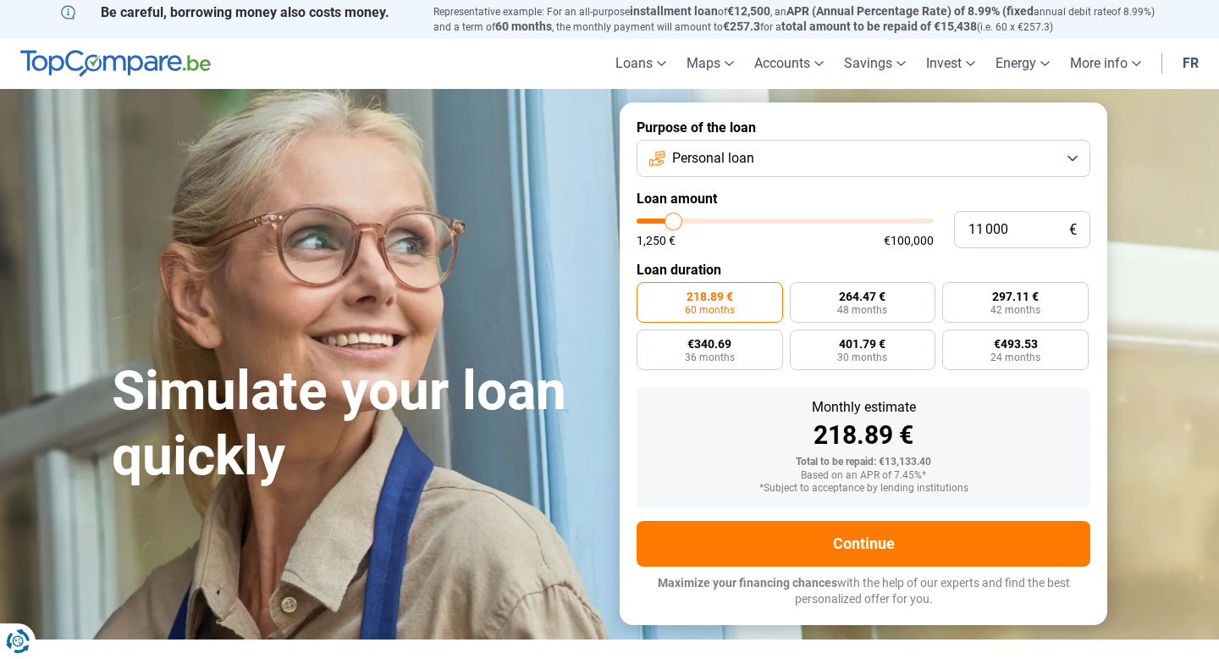
scroll to position [0, 0]
click at [1029, 355] on font "24 months" at bounding box center [1016, 357] width 50 height 12
click at [954, 340] on input "€493.53 24 months" at bounding box center [948, 334] width 11 height 11
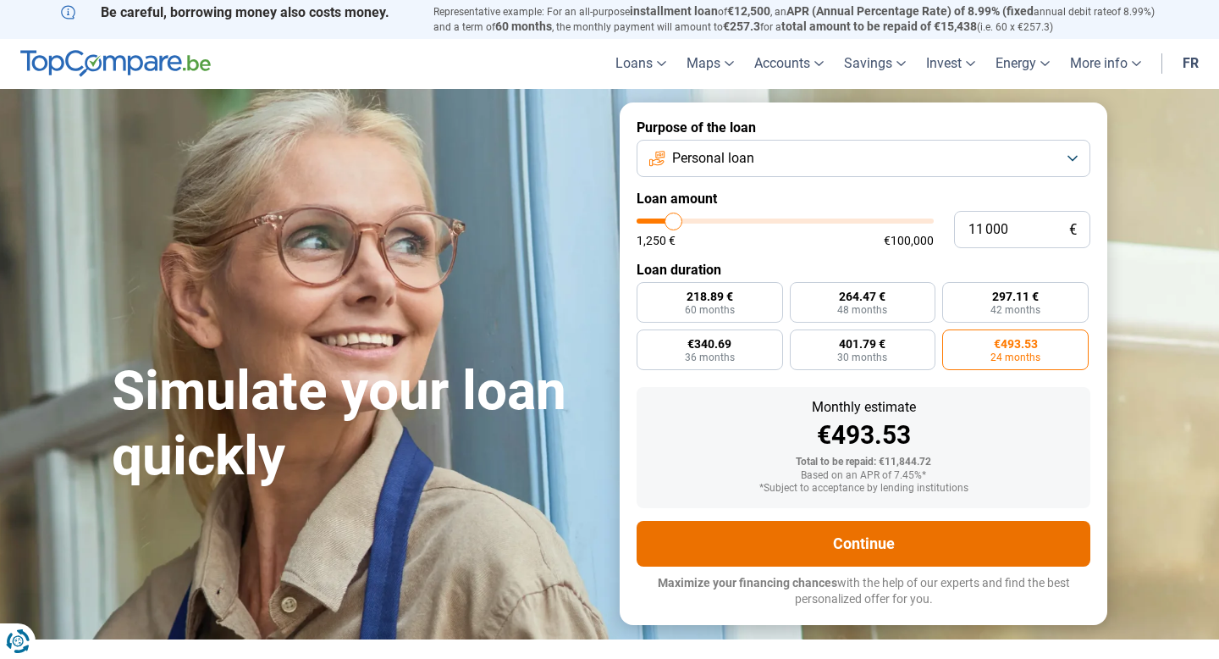
click at [819, 556] on button "Continue" at bounding box center [864, 544] width 454 height 46
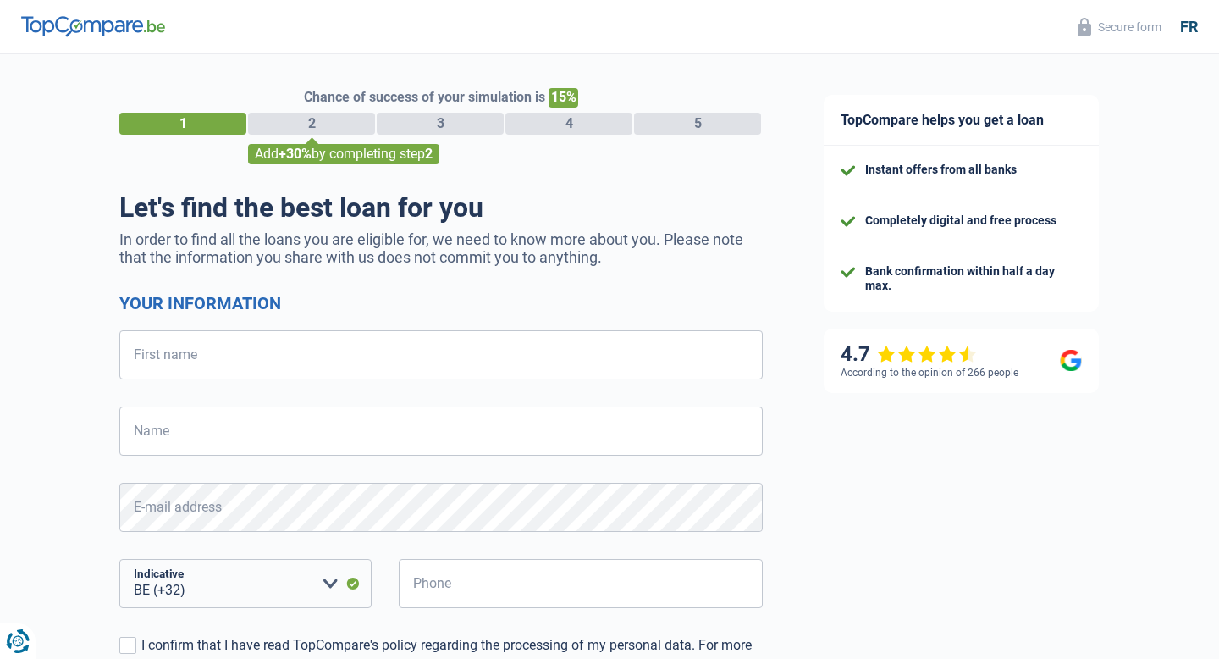
select select "32"
